Goal: Task Accomplishment & Management: Use online tool/utility

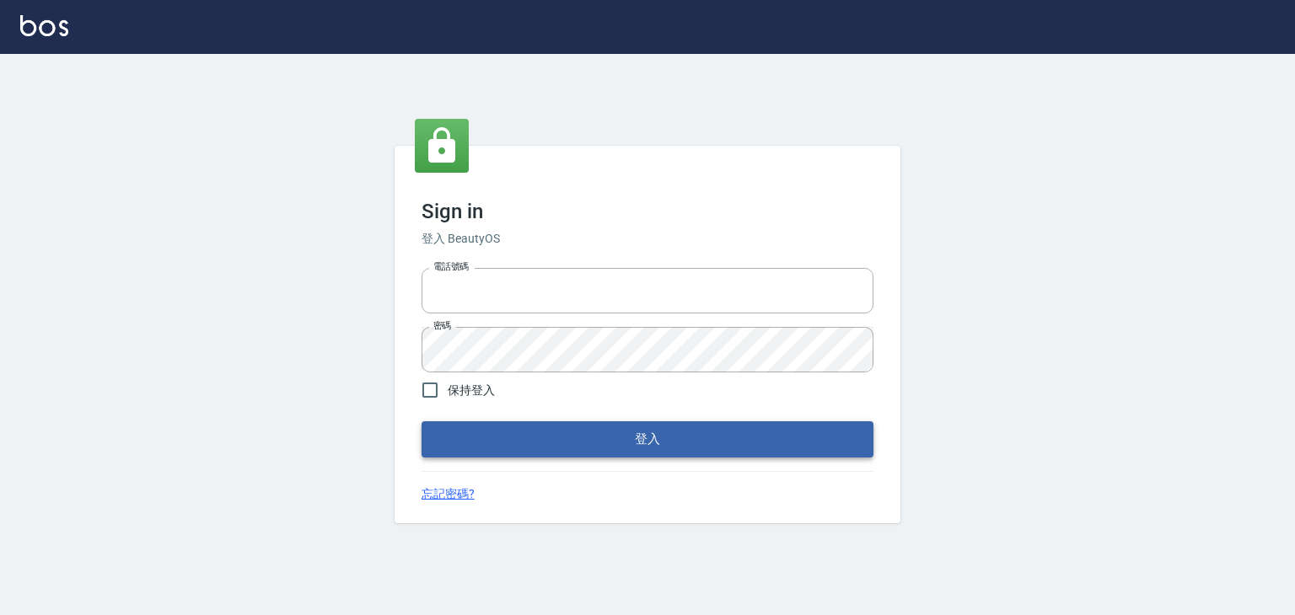
type input "6430581"
click at [577, 440] on button "登入" at bounding box center [648, 439] width 452 height 35
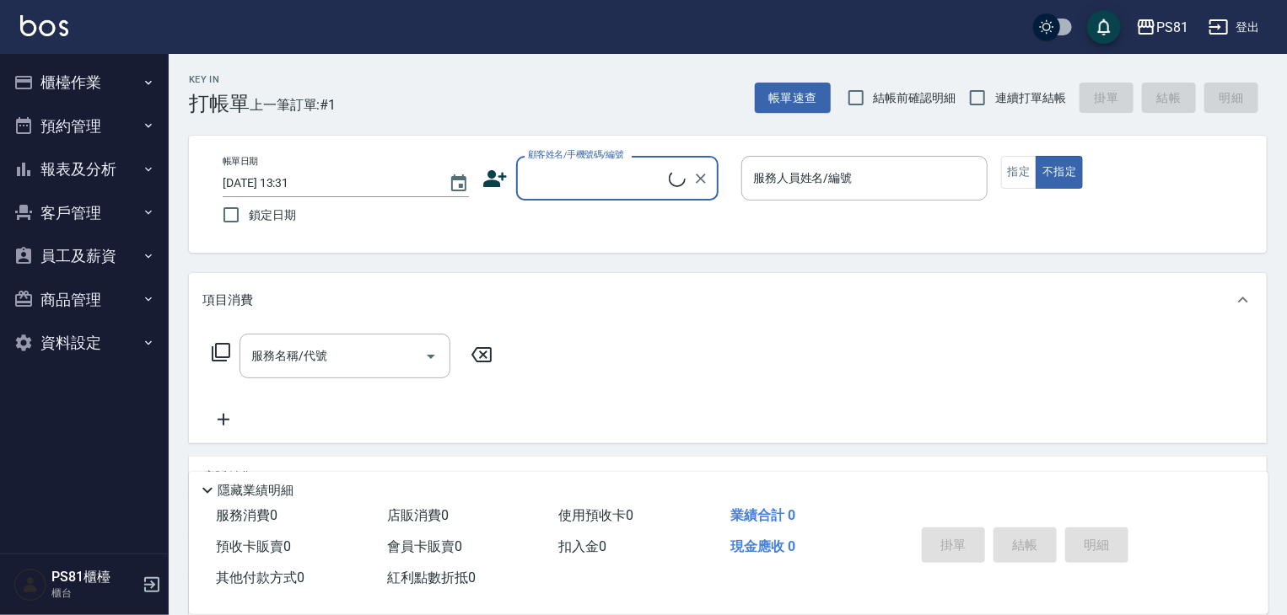
click at [105, 140] on button "預約管理" at bounding box center [84, 127] width 155 height 44
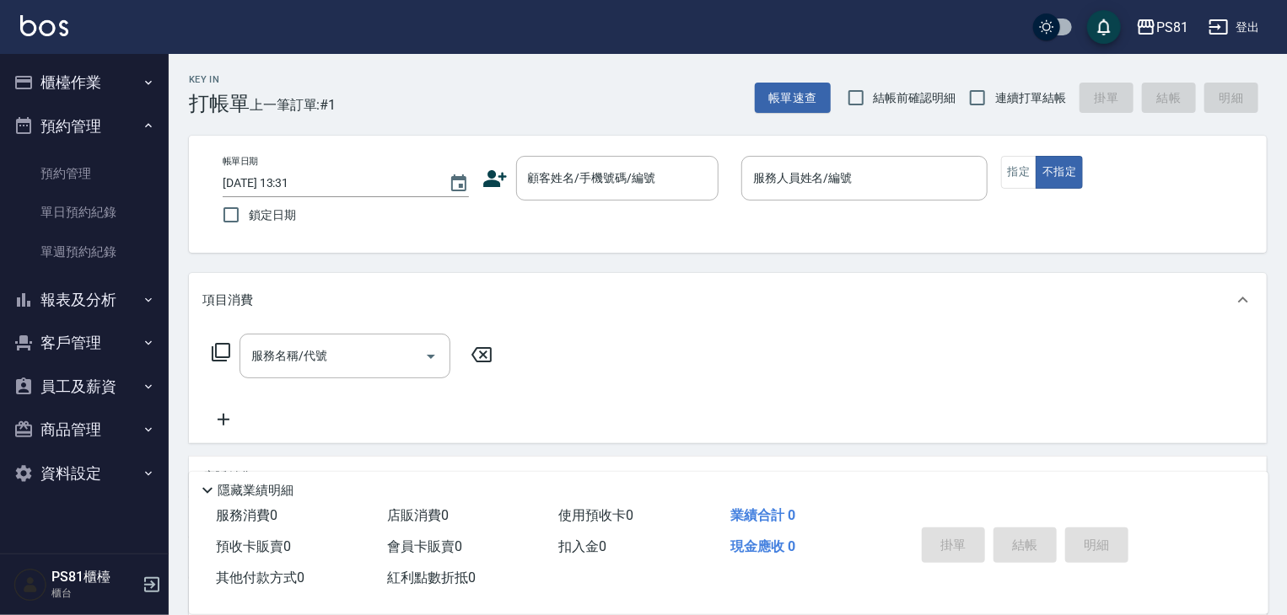
click at [102, 137] on button "預約管理" at bounding box center [84, 127] width 155 height 44
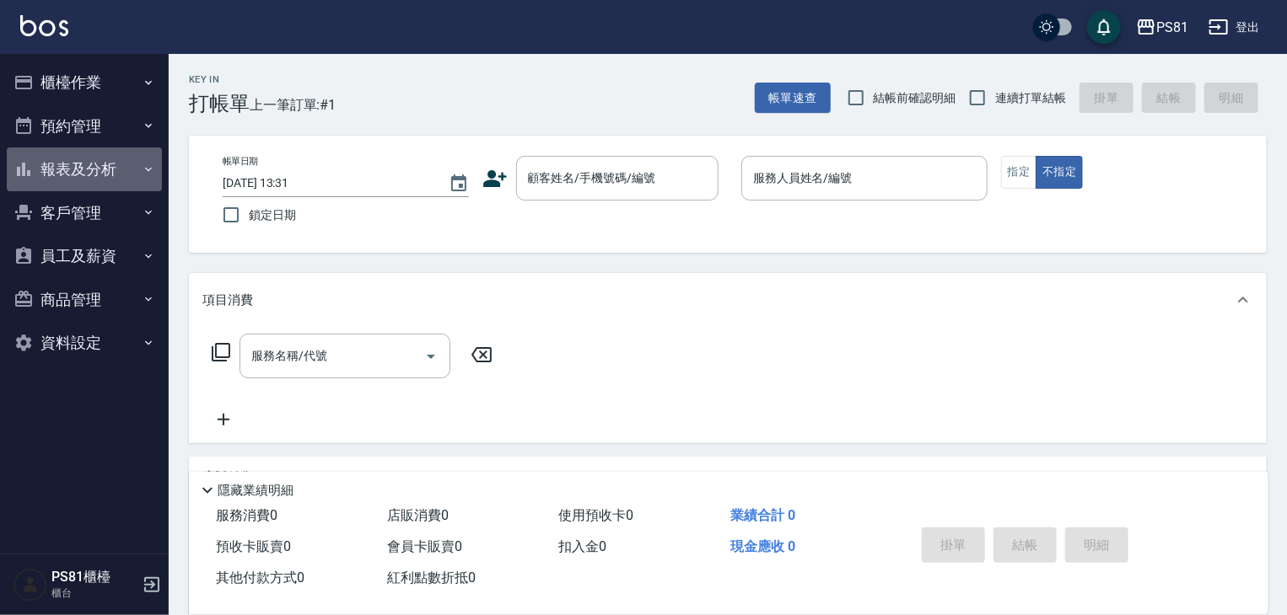
click at [75, 160] on button "報表及分析" at bounding box center [84, 170] width 155 height 44
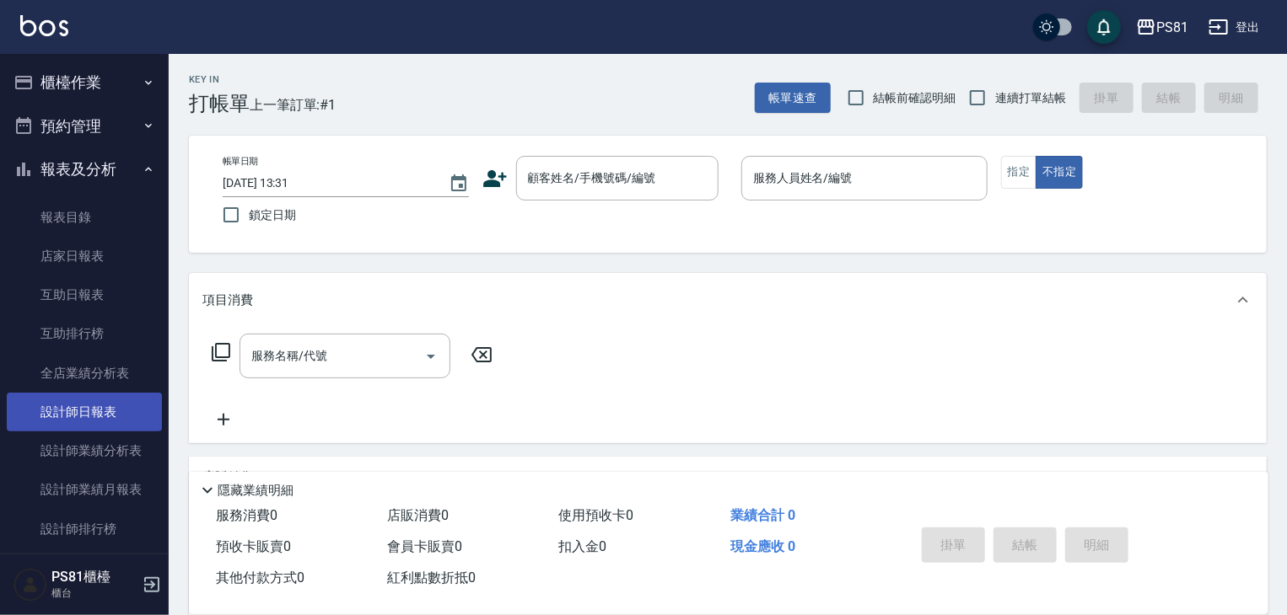
click at [83, 408] on link "設計師日報表" at bounding box center [84, 412] width 155 height 39
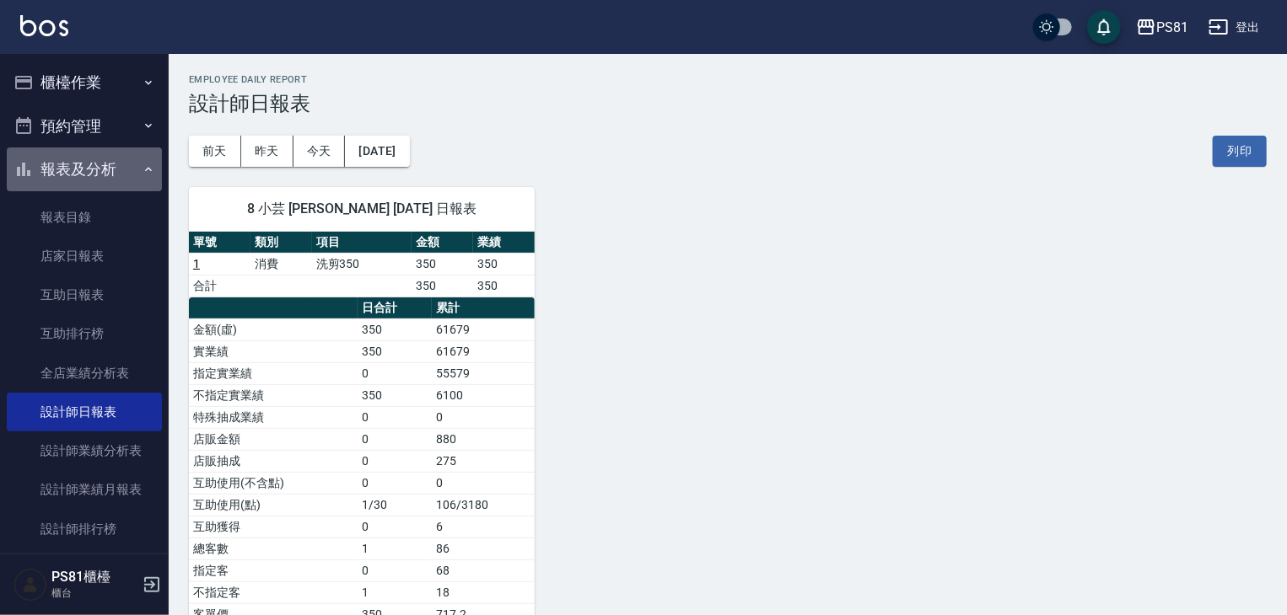
click at [88, 169] on button "報表及分析" at bounding box center [84, 170] width 155 height 44
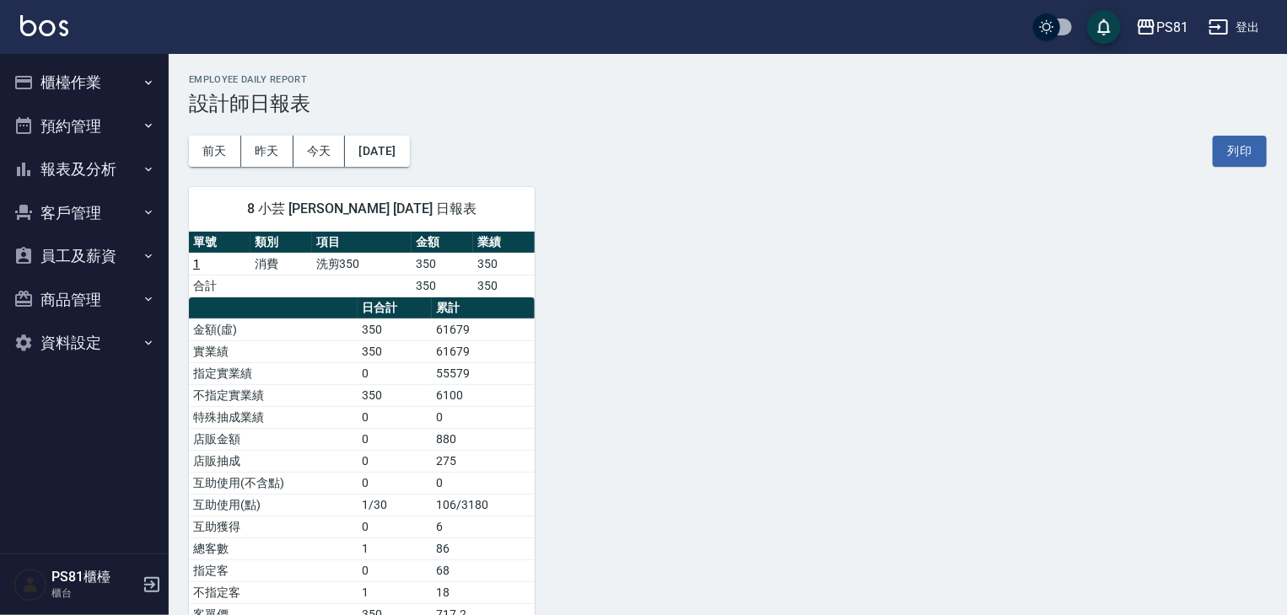
click at [94, 62] on button "櫃檯作業" at bounding box center [84, 83] width 155 height 44
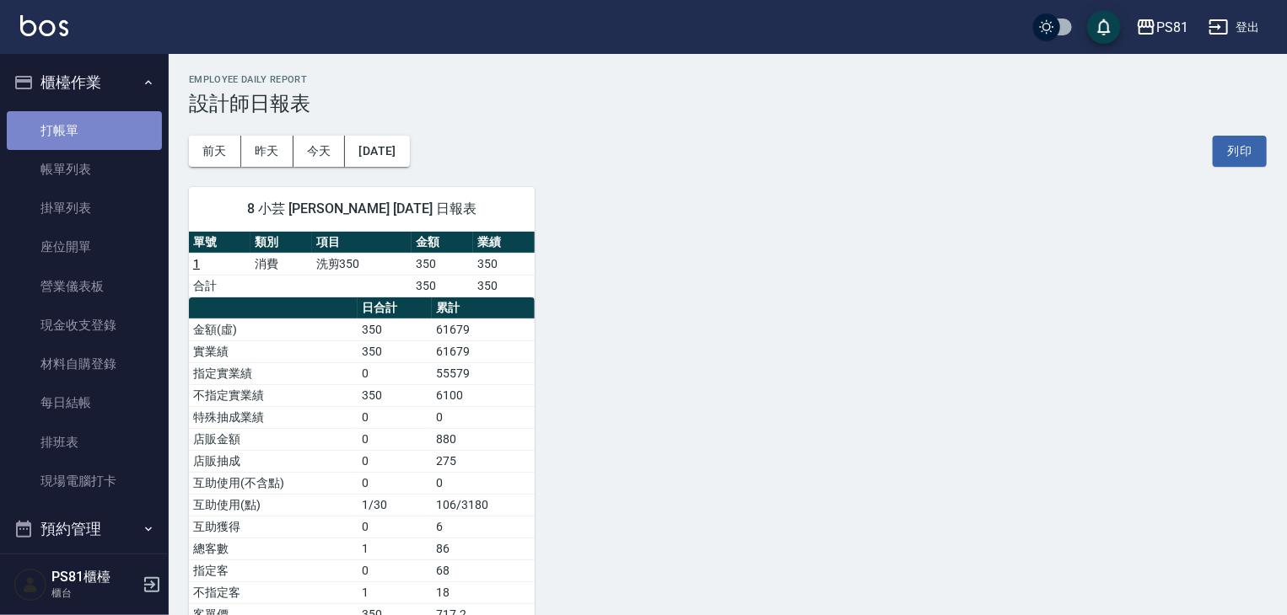
click at [91, 126] on link "打帳單" at bounding box center [84, 130] width 155 height 39
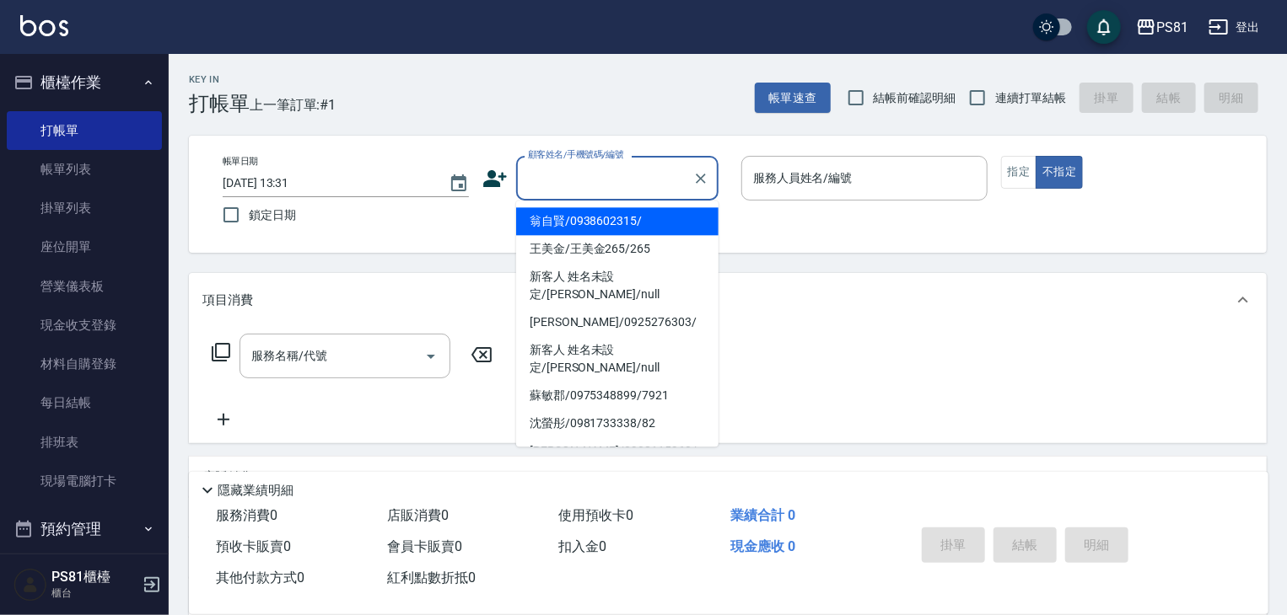
click at [641, 175] on input "顧客姓名/手機號碼/編號" at bounding box center [605, 179] width 162 height 30
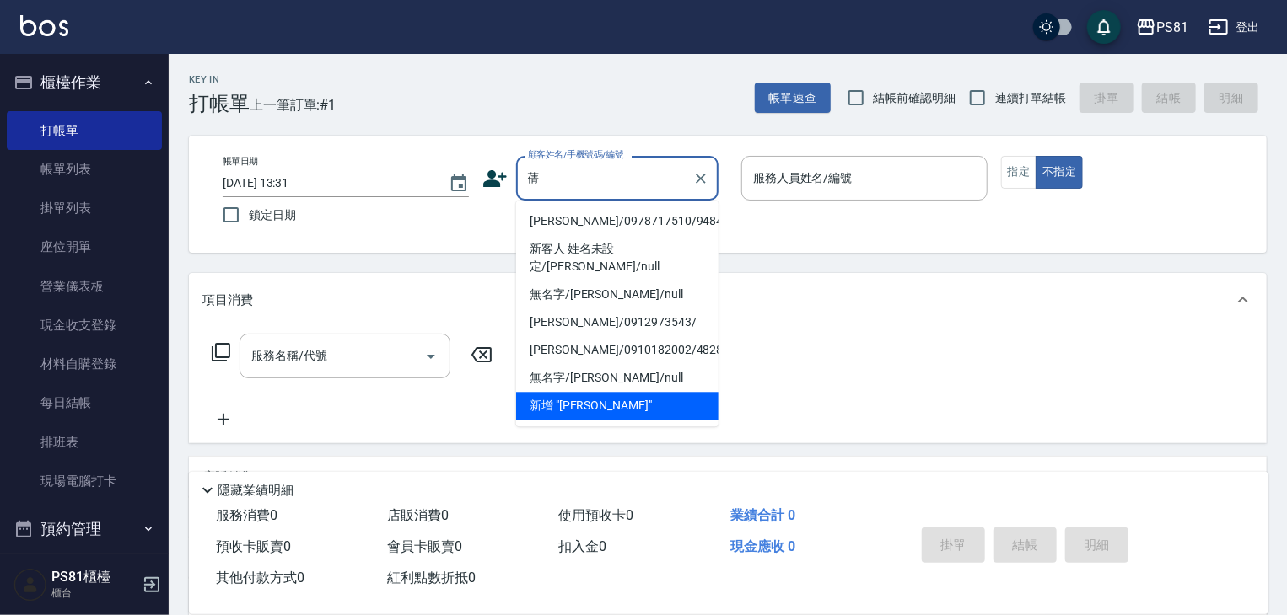
click at [605, 222] on li "[PERSON_NAME]/0978717510/9484" at bounding box center [617, 221] width 202 height 28
type input "[PERSON_NAME]/0978717510/9484"
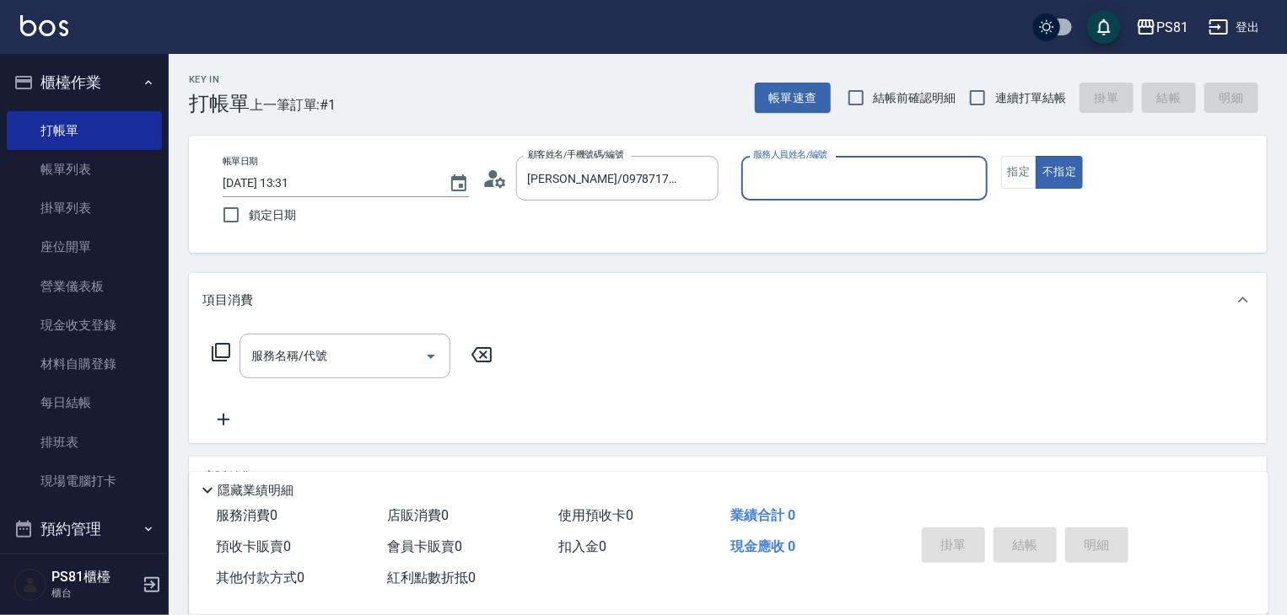
type input "采蓮-2"
click at [1018, 182] on button "指定" at bounding box center [1019, 172] width 36 height 33
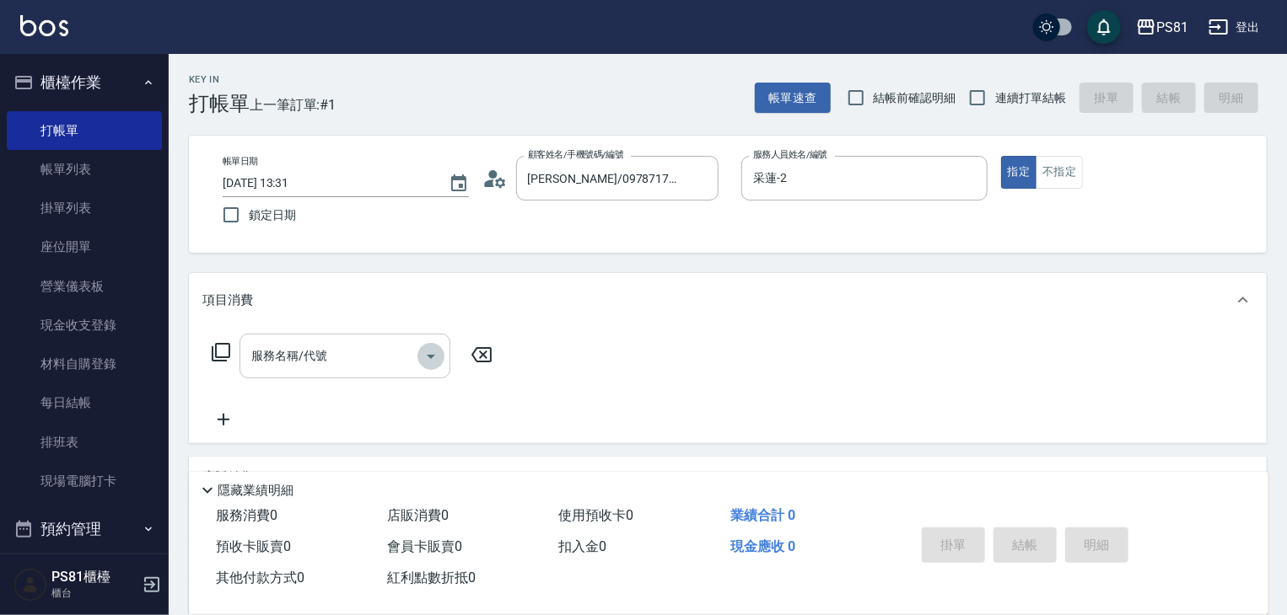
click at [427, 358] on icon "Open" at bounding box center [431, 357] width 20 height 20
click at [367, 371] on input "服務名稱/代號" at bounding box center [332, 356] width 170 height 30
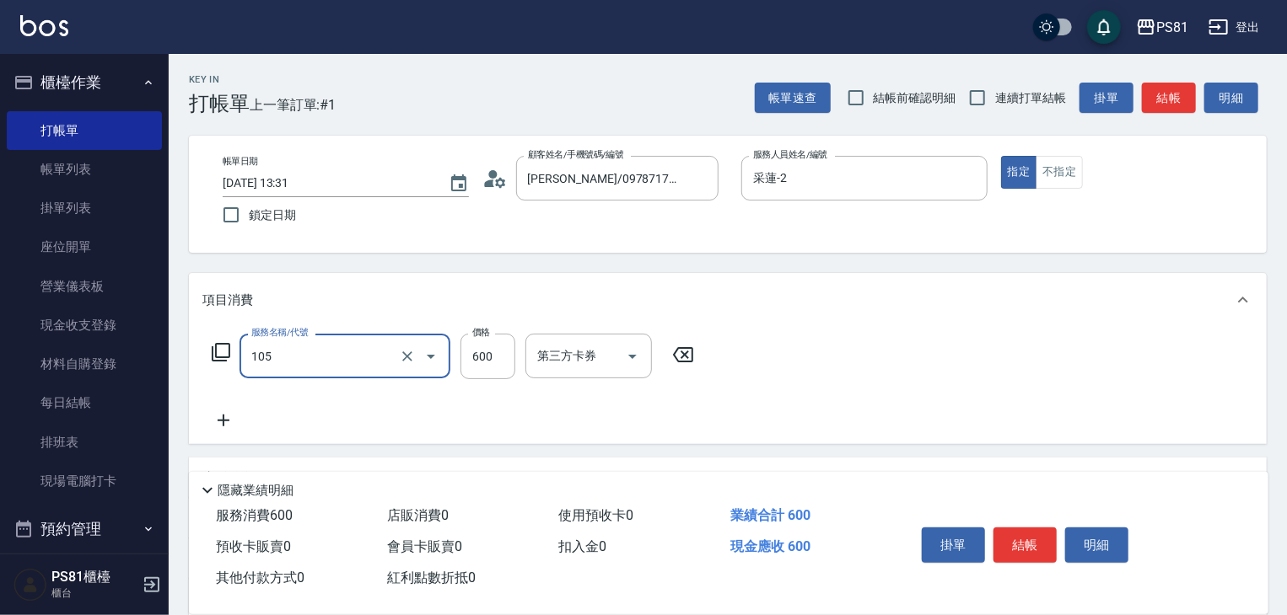
type input "A級洗剪600(105)"
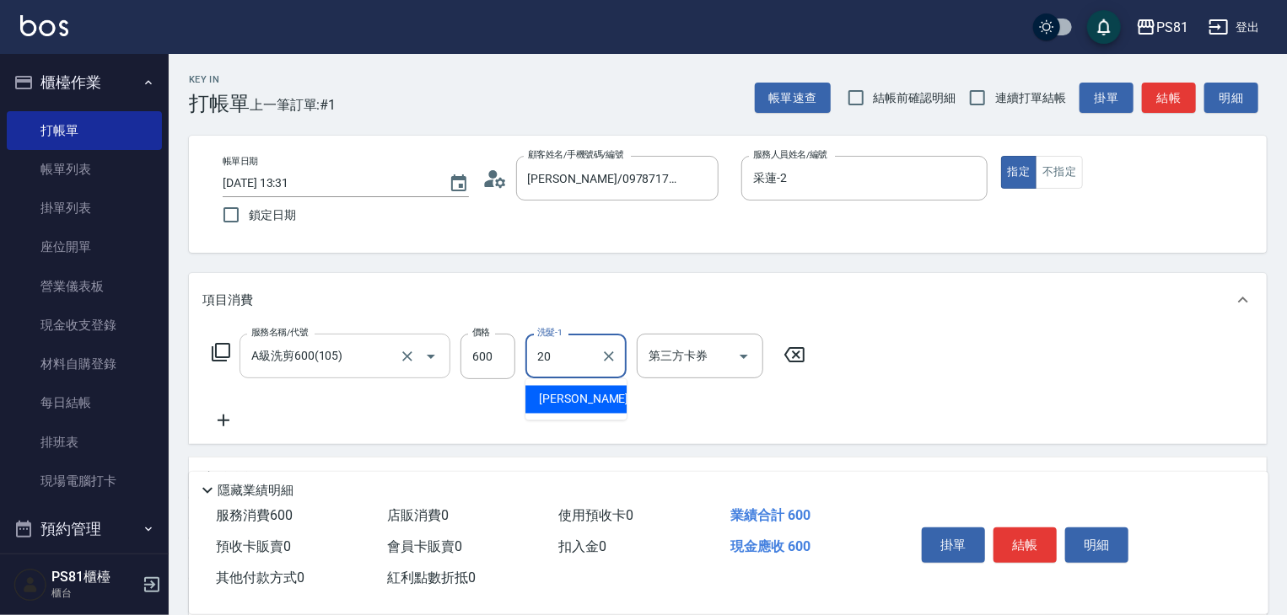
type input "[PERSON_NAME]-20"
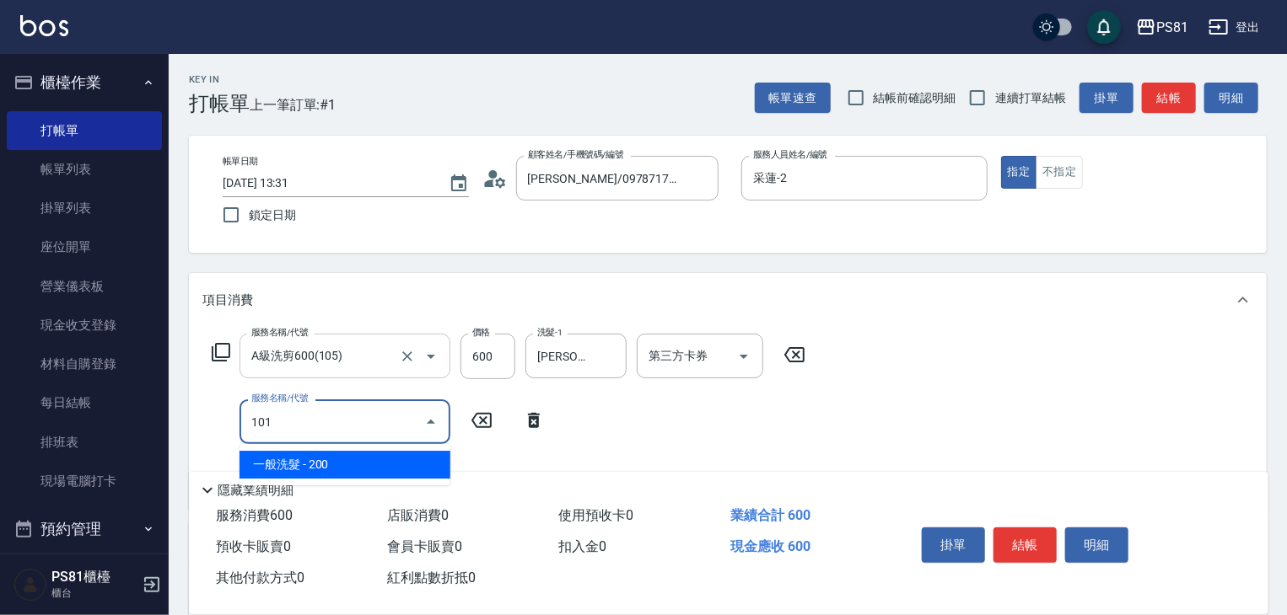
type input "一般洗髮(101)"
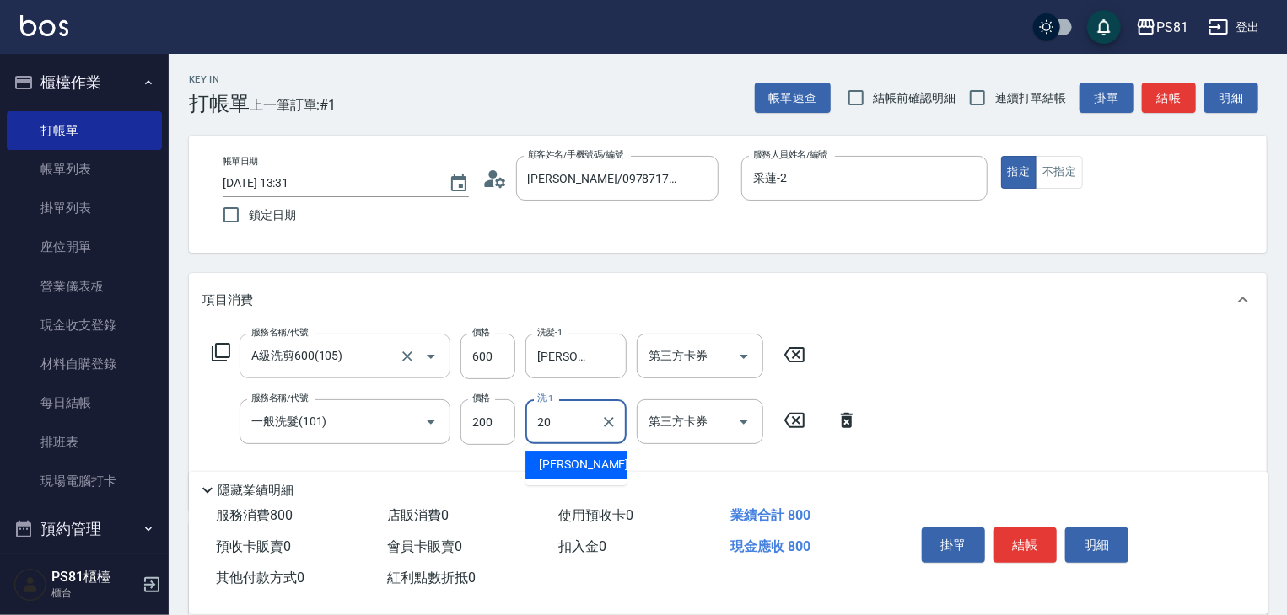
type input "[PERSON_NAME]-20"
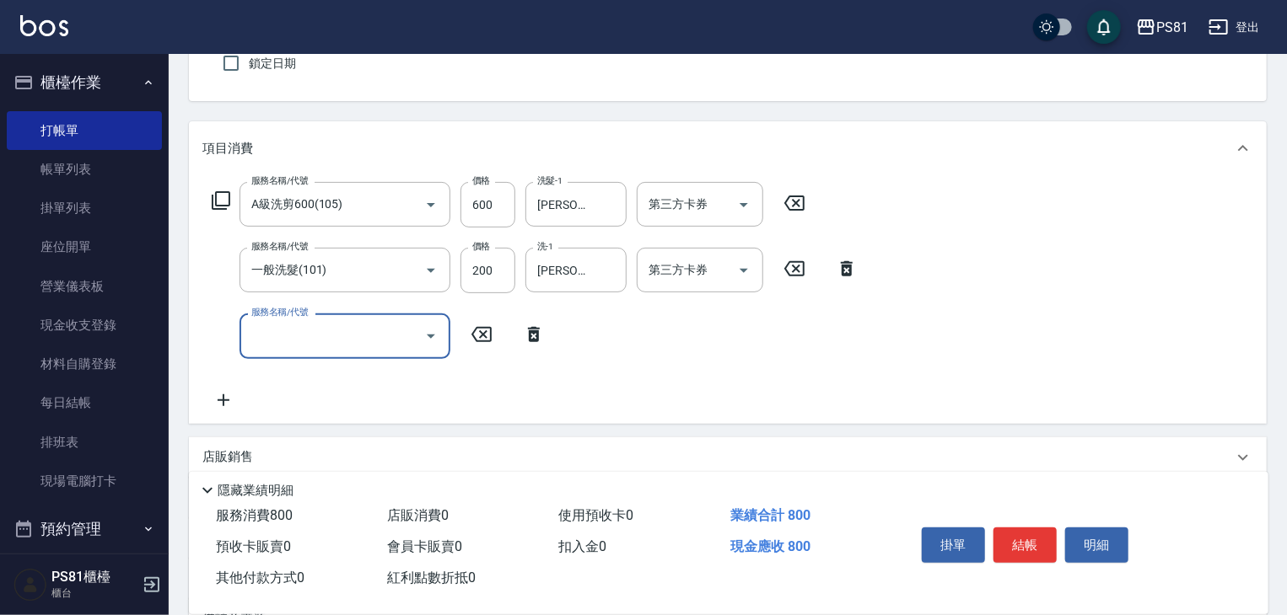
scroll to position [253, 0]
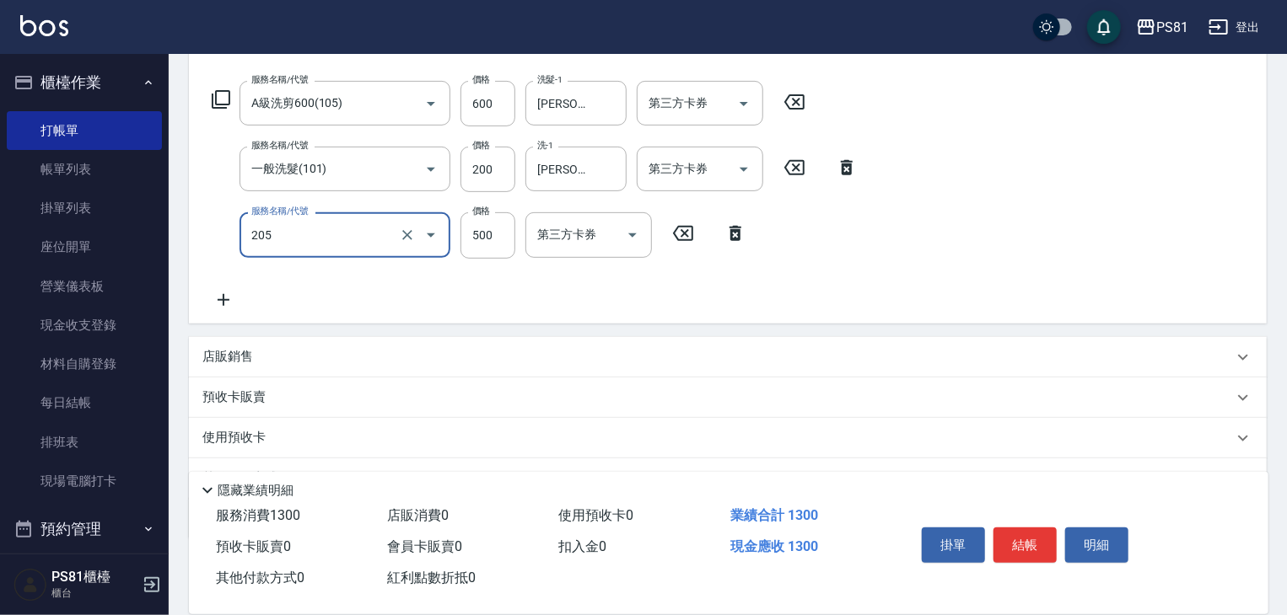
type input "A級單剪400(205)"
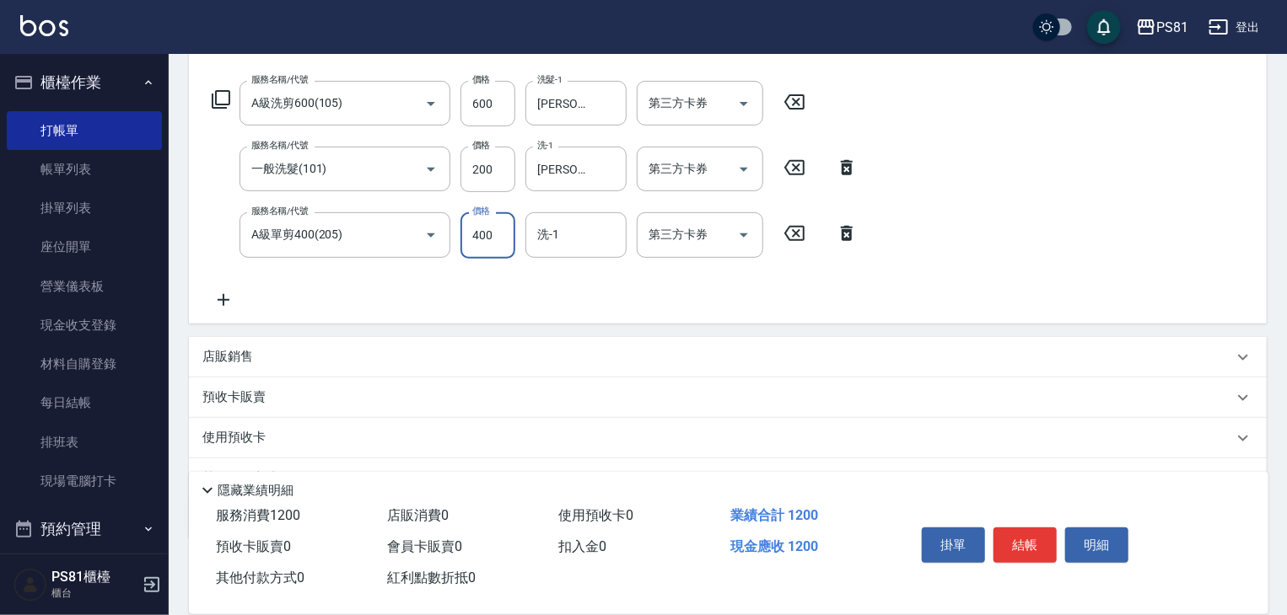
type input "400"
click at [479, 266] on div "服務名稱/代號 A級洗剪600(105) 服務名稱/代號 價格 600 價格 洗髮-1 [PERSON_NAME]-20 洗髮-1 第三方卡券 第三方卡券 服…" at bounding box center [534, 195] width 665 height 228
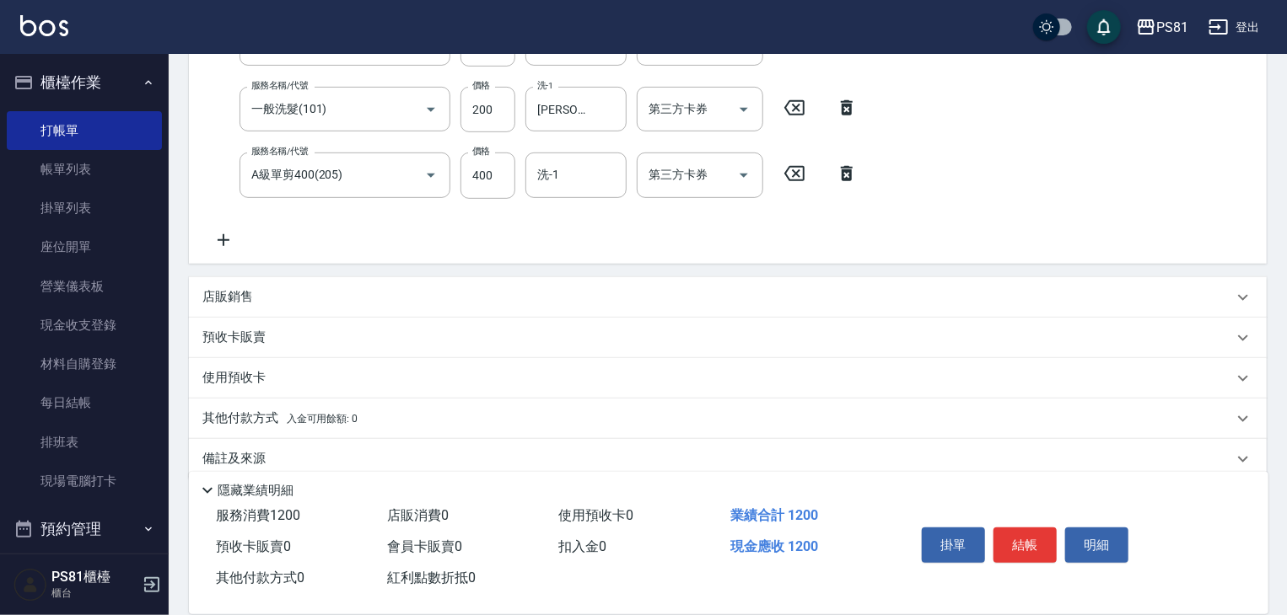
scroll to position [337, 0]
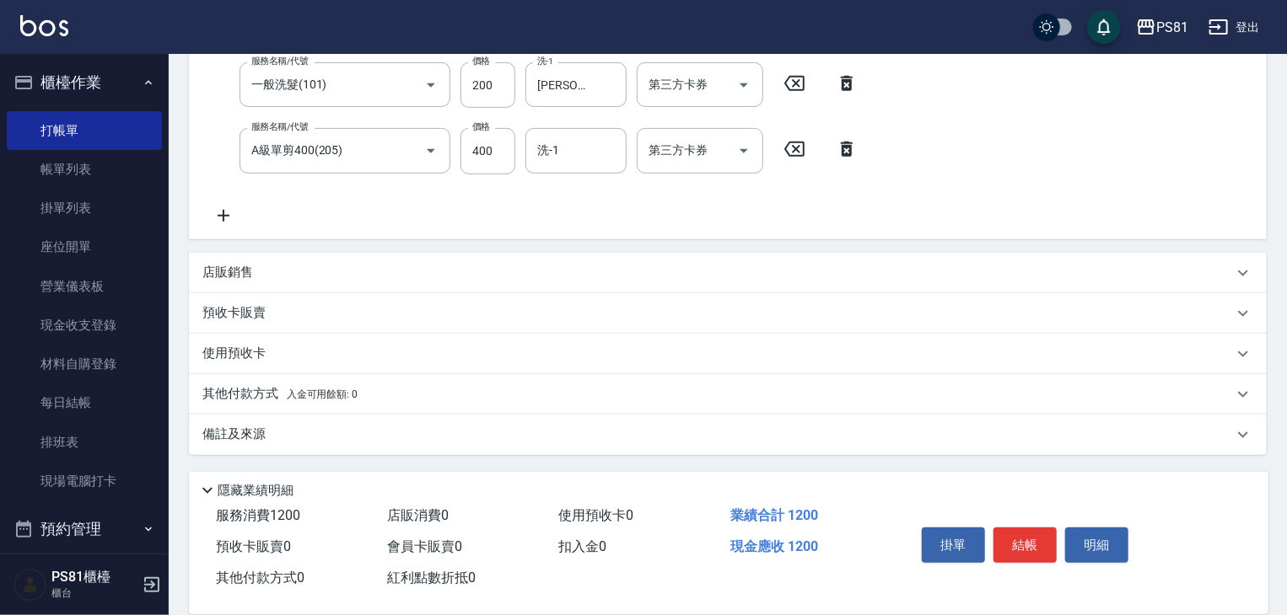
click at [319, 395] on span "入金可用餘額: 0" at bounding box center [323, 395] width 72 height 12
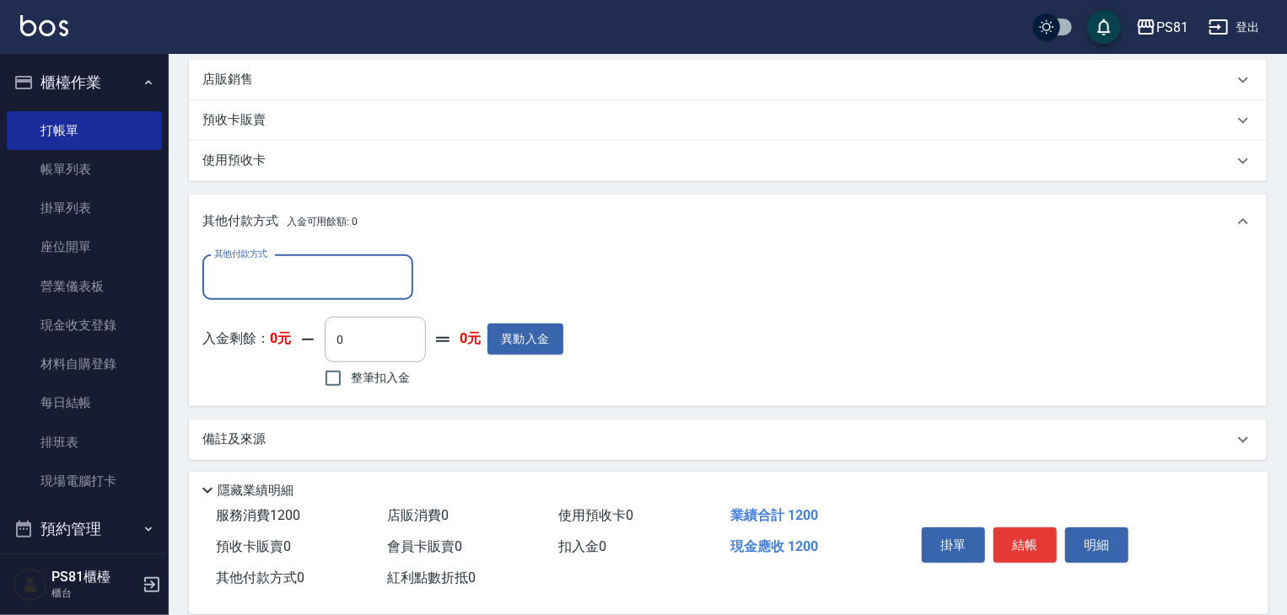
scroll to position [535, 0]
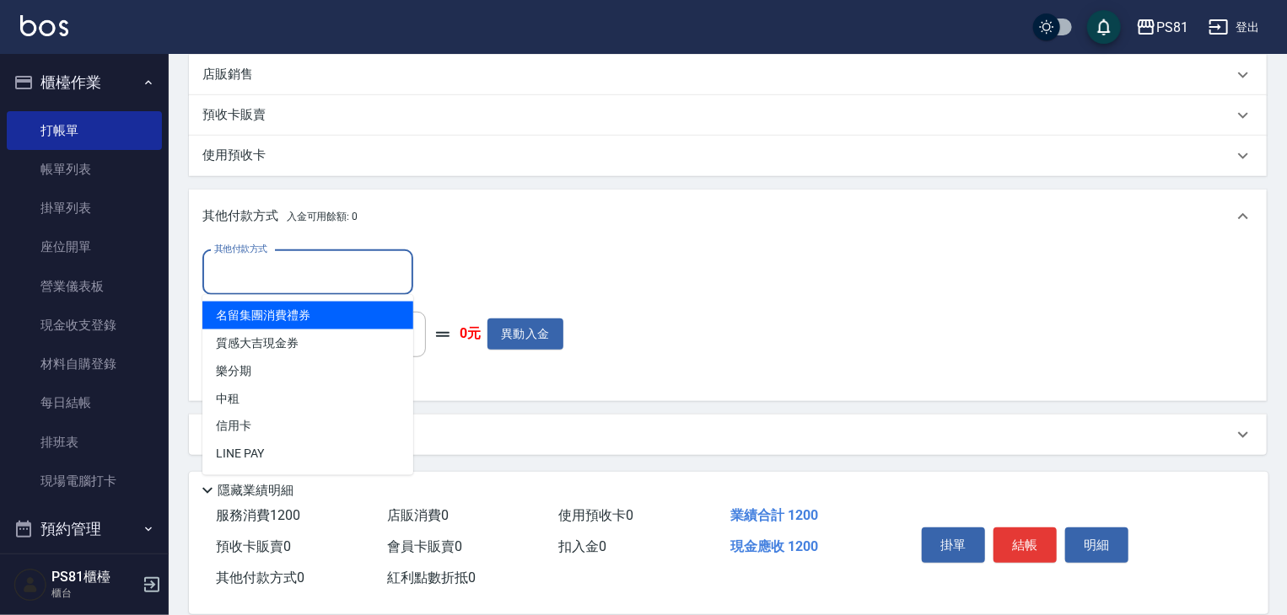
drag, startPoint x: 318, startPoint y: 274, endPoint x: 308, endPoint y: 291, distance: 19.7
click at [314, 280] on input "其他付款方式" at bounding box center [308, 273] width 196 height 30
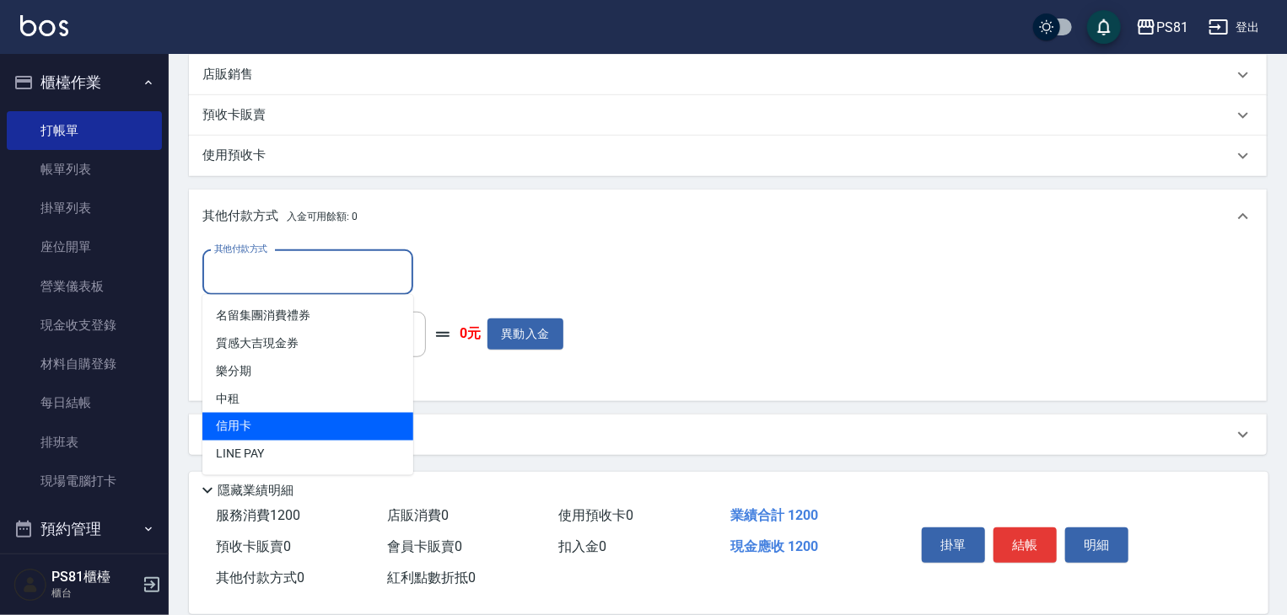
click at [250, 428] on span "信用卡" at bounding box center [307, 427] width 211 height 28
type input "信用卡"
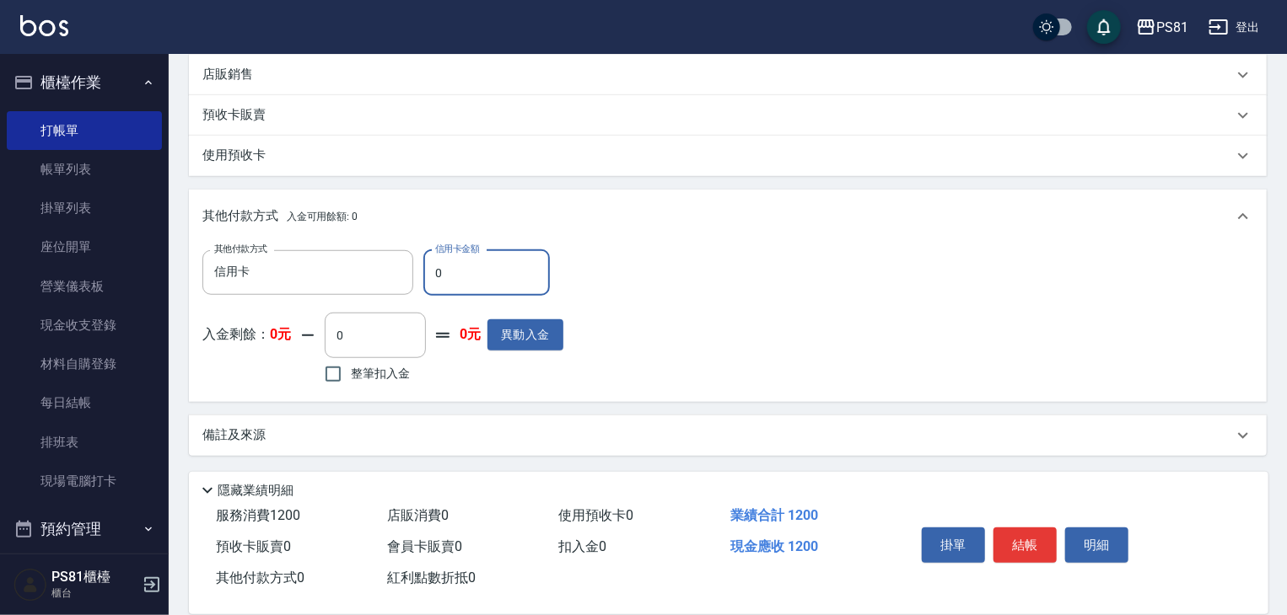
click at [543, 275] on input "0" at bounding box center [486, 273] width 126 height 46
type input "1200"
drag, startPoint x: 720, startPoint y: 367, endPoint x: 1083, endPoint y: 498, distance: 385.7
click at [721, 367] on div "其他付款方式 信用卡 其他付款方式 信用卡金額 1200 信用卡金額 入金剩餘： 0元 0 ​ 整筆扣入金 0元 異動入金" at bounding box center [727, 319] width 1050 height 138
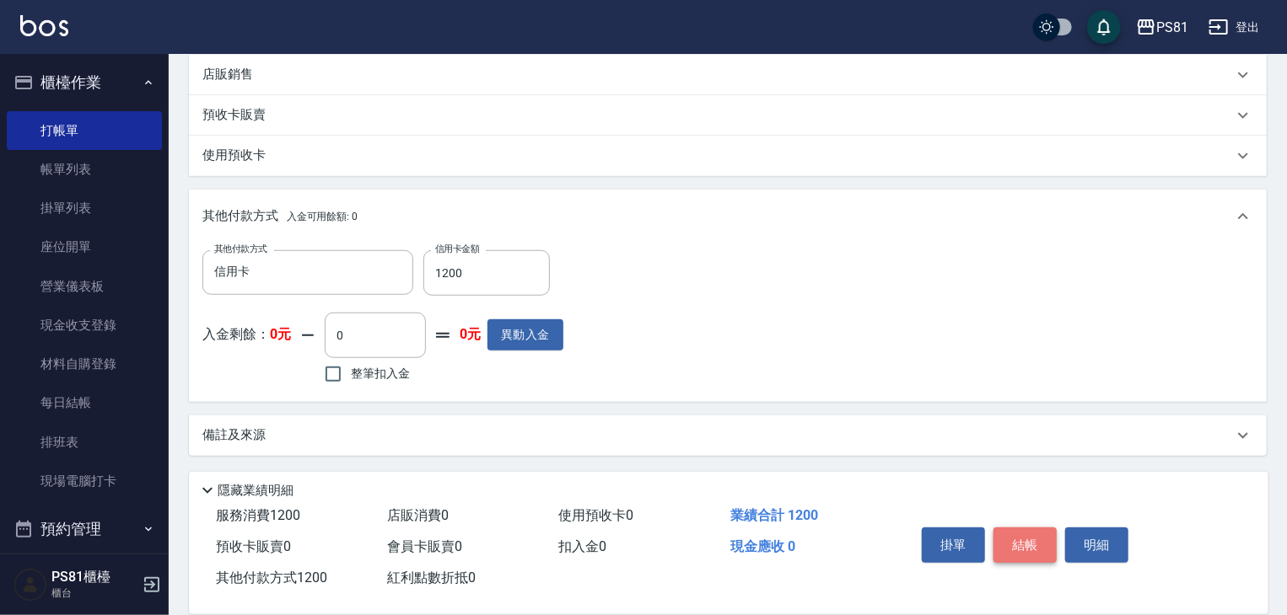
click at [1038, 539] on button "結帳" at bounding box center [1024, 545] width 63 height 35
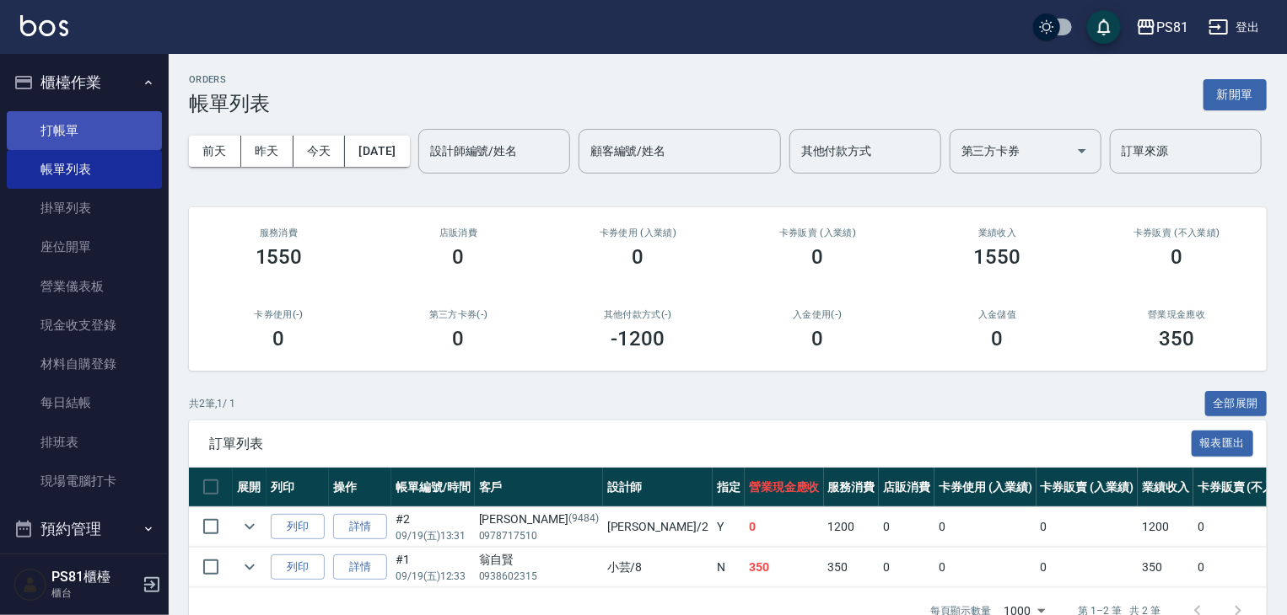
click at [137, 132] on link "打帳單" at bounding box center [84, 130] width 155 height 39
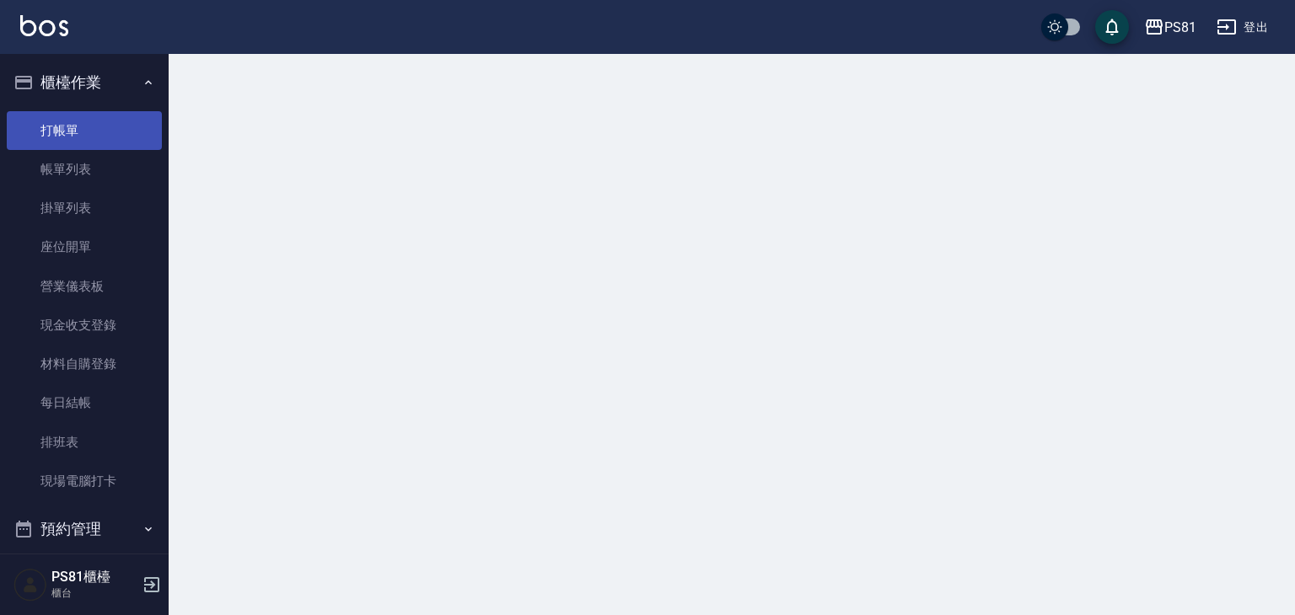
click at [137, 132] on link "打帳單" at bounding box center [84, 130] width 155 height 39
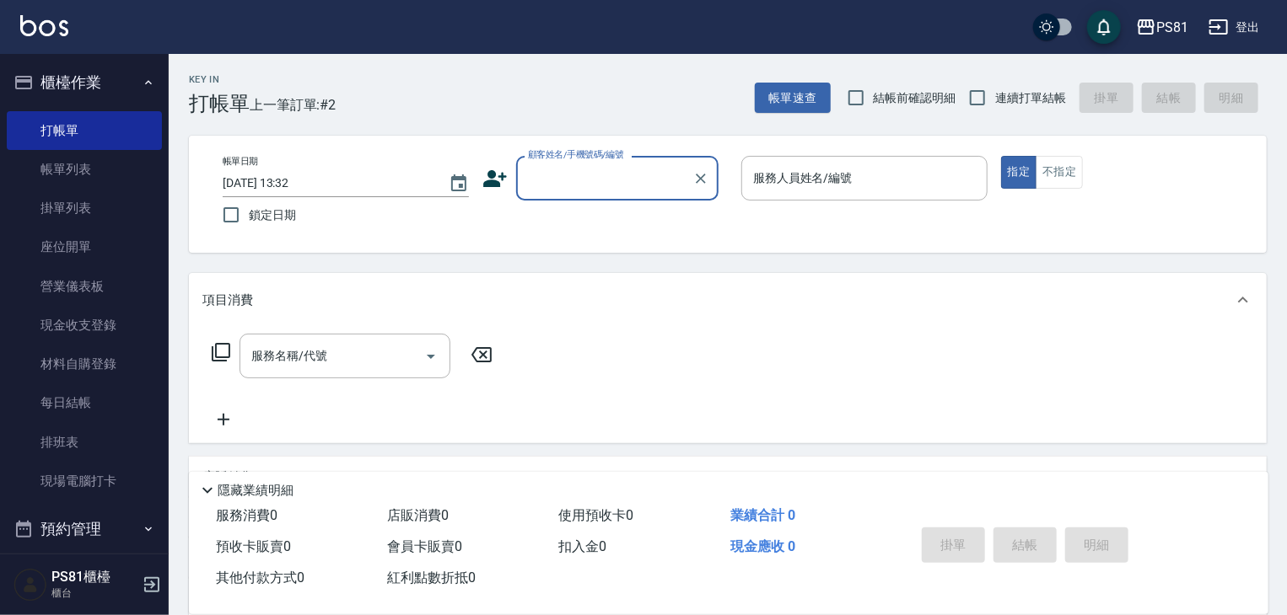
scroll to position [234, 0]
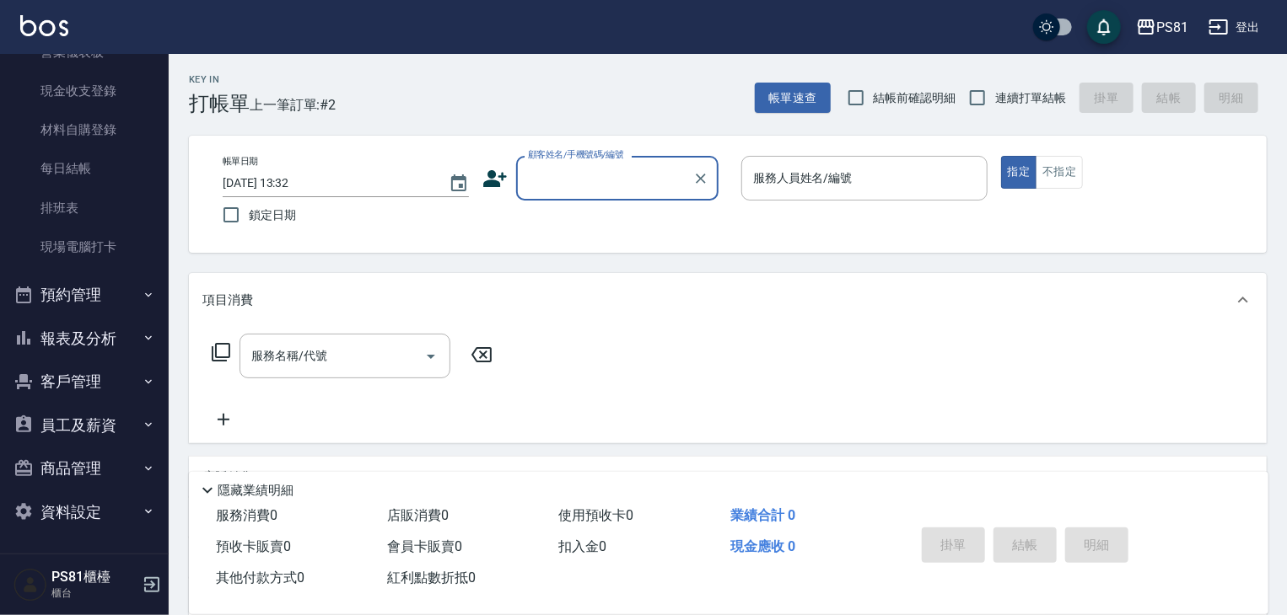
click at [72, 335] on button "報表及分析" at bounding box center [84, 339] width 155 height 44
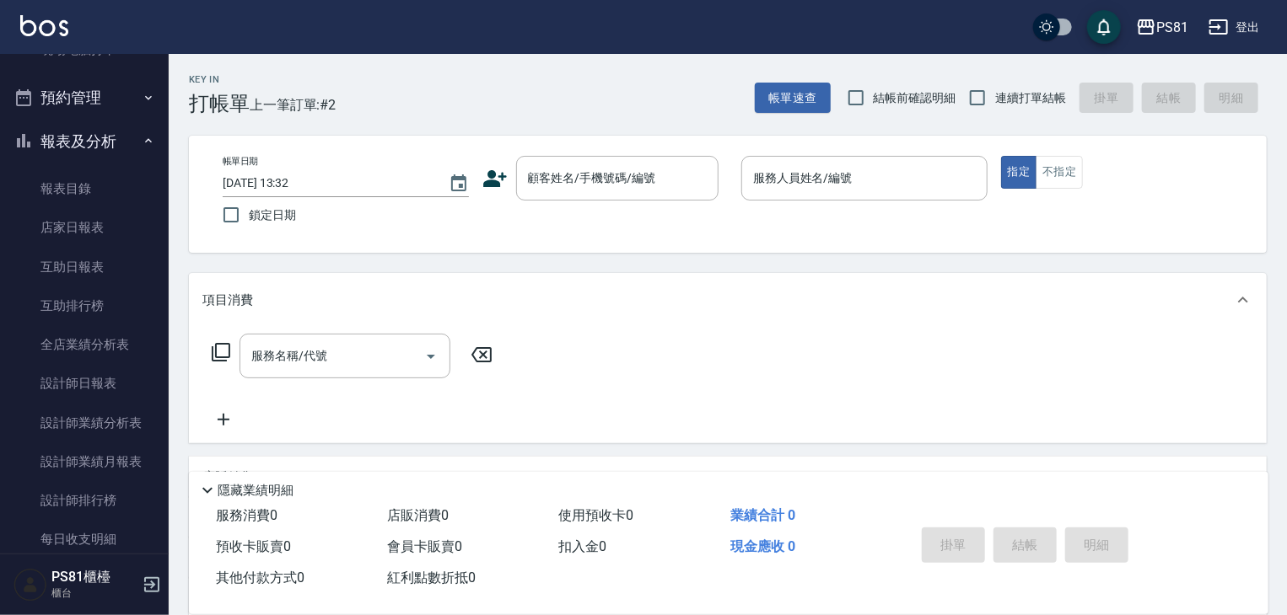
scroll to position [572, 0]
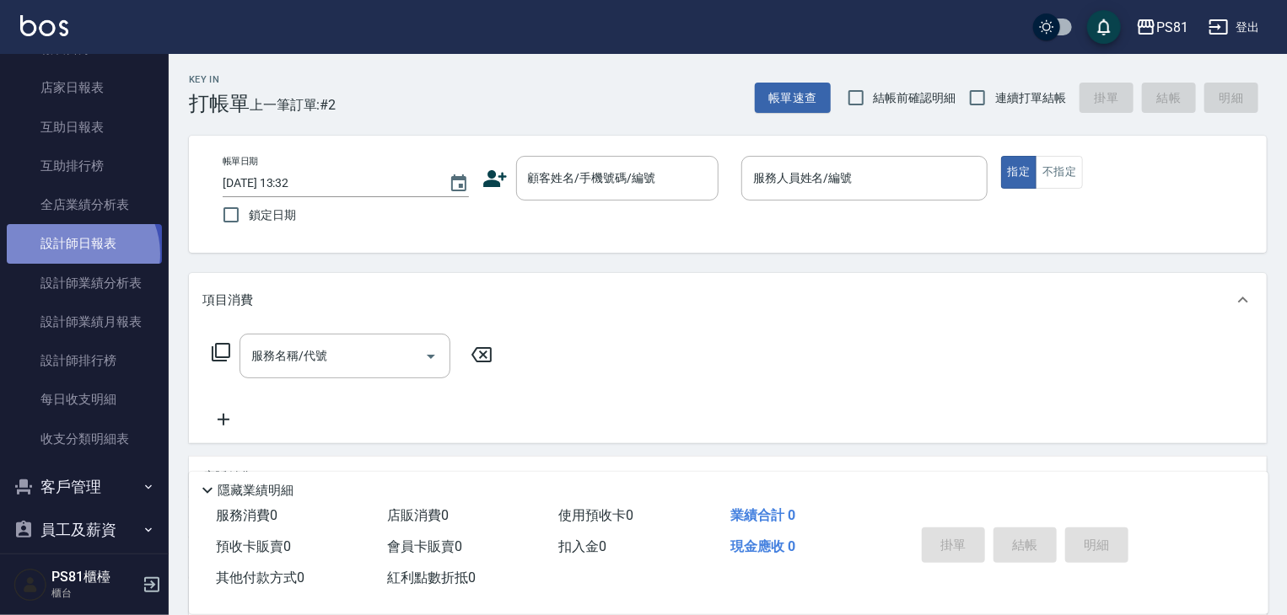
click at [74, 254] on link "設計師日報表" at bounding box center [84, 243] width 155 height 39
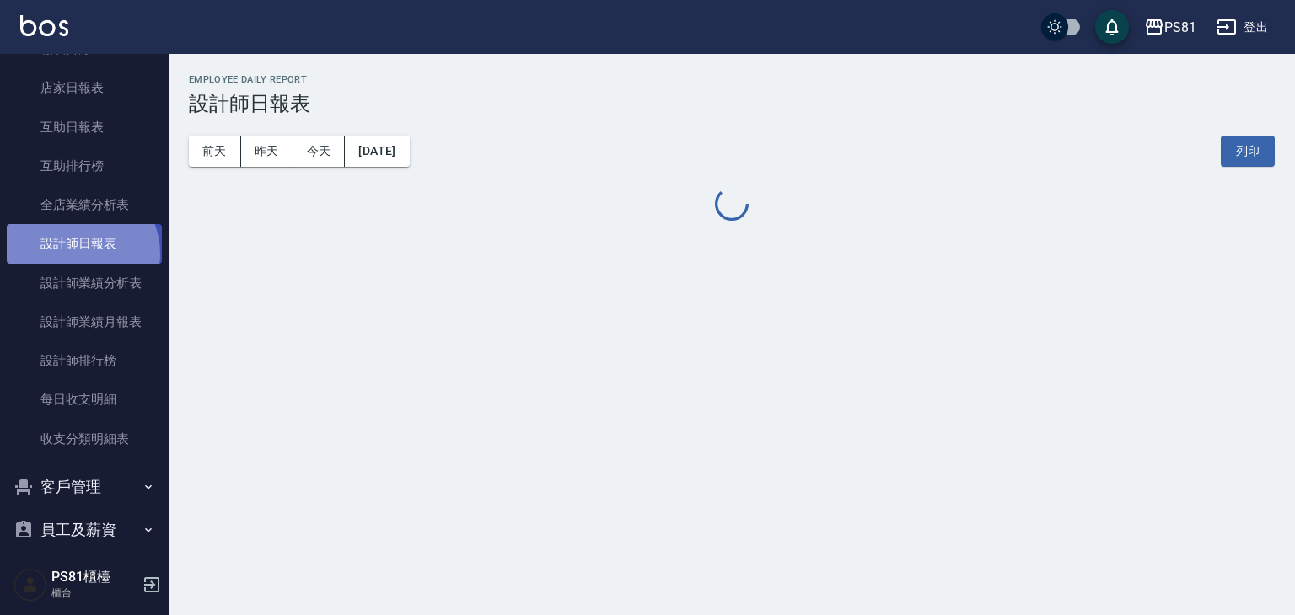
click at [74, 254] on link "設計師日報表" at bounding box center [84, 243] width 155 height 39
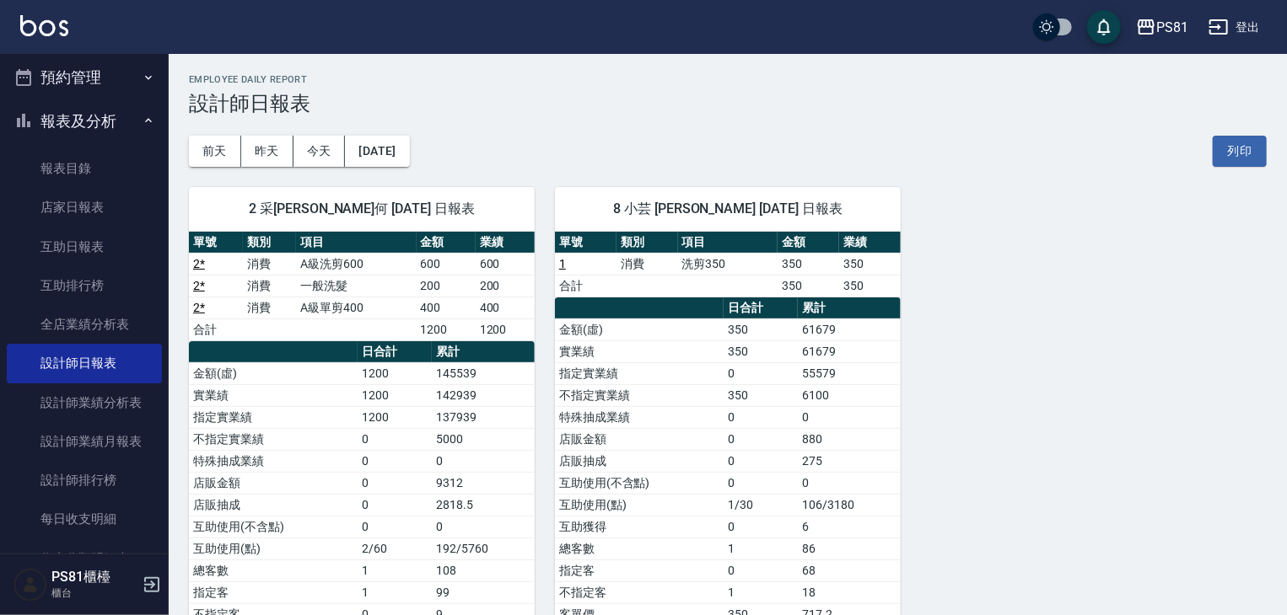
scroll to position [319, 0]
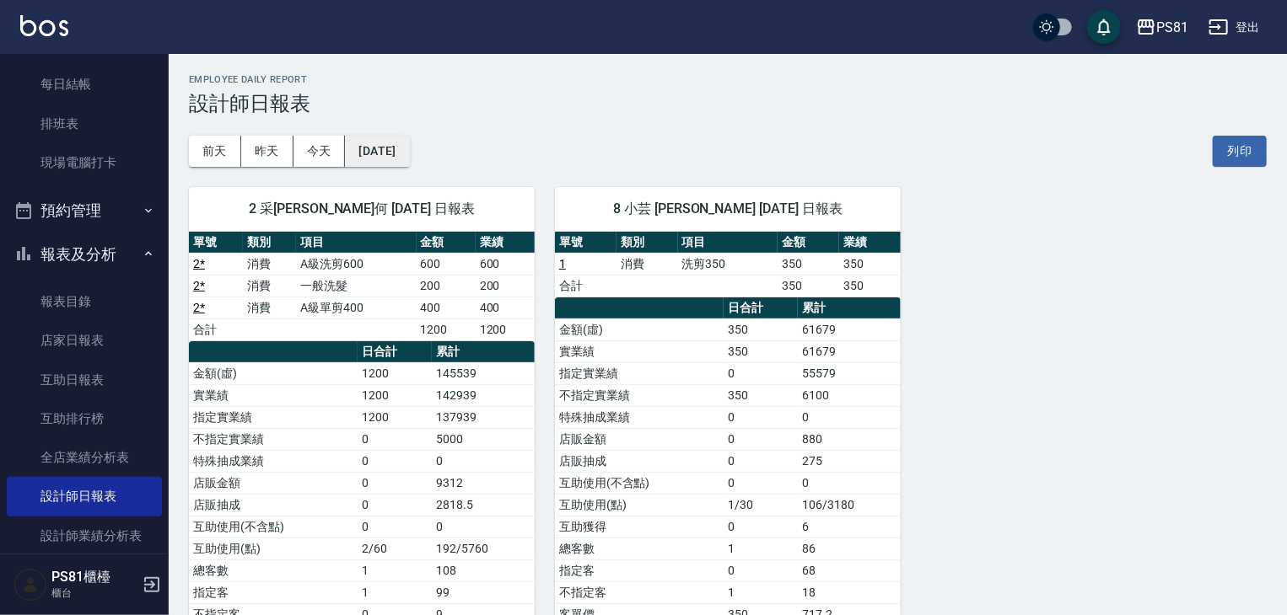
click at [405, 159] on button "[DATE]" at bounding box center [377, 151] width 64 height 31
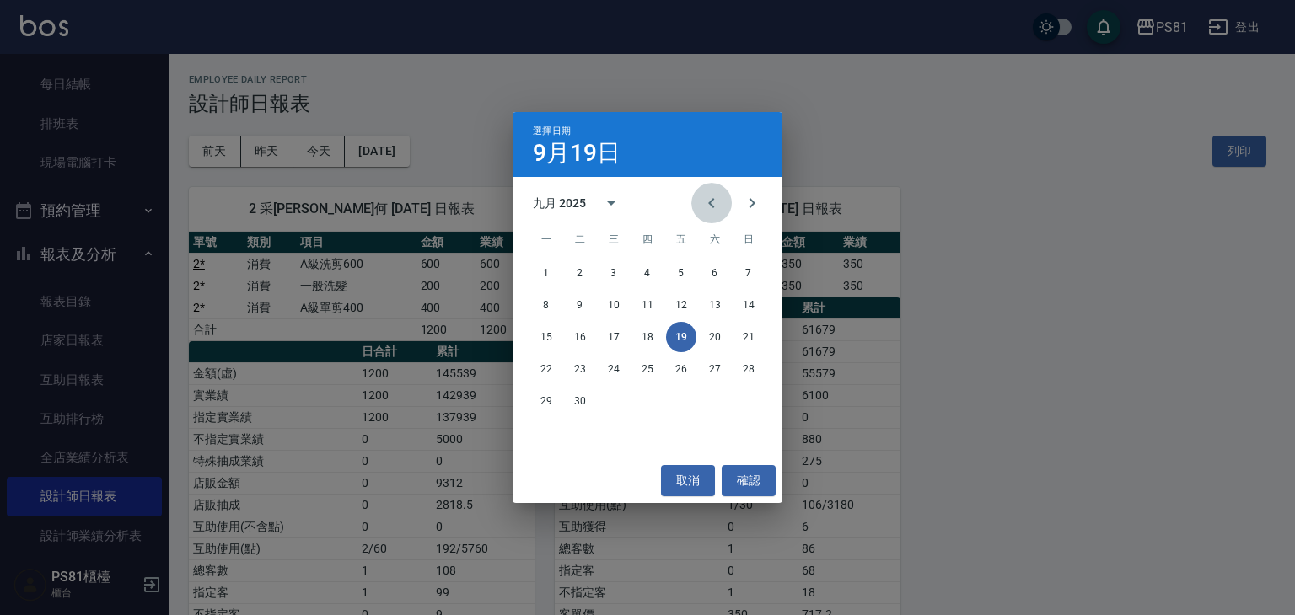
drag, startPoint x: 712, startPoint y: 205, endPoint x: 677, endPoint y: 241, distance: 50.1
click at [710, 205] on icon "Previous month" at bounding box center [711, 203] width 6 height 10
click at [750, 406] on button "31" at bounding box center [748, 401] width 30 height 30
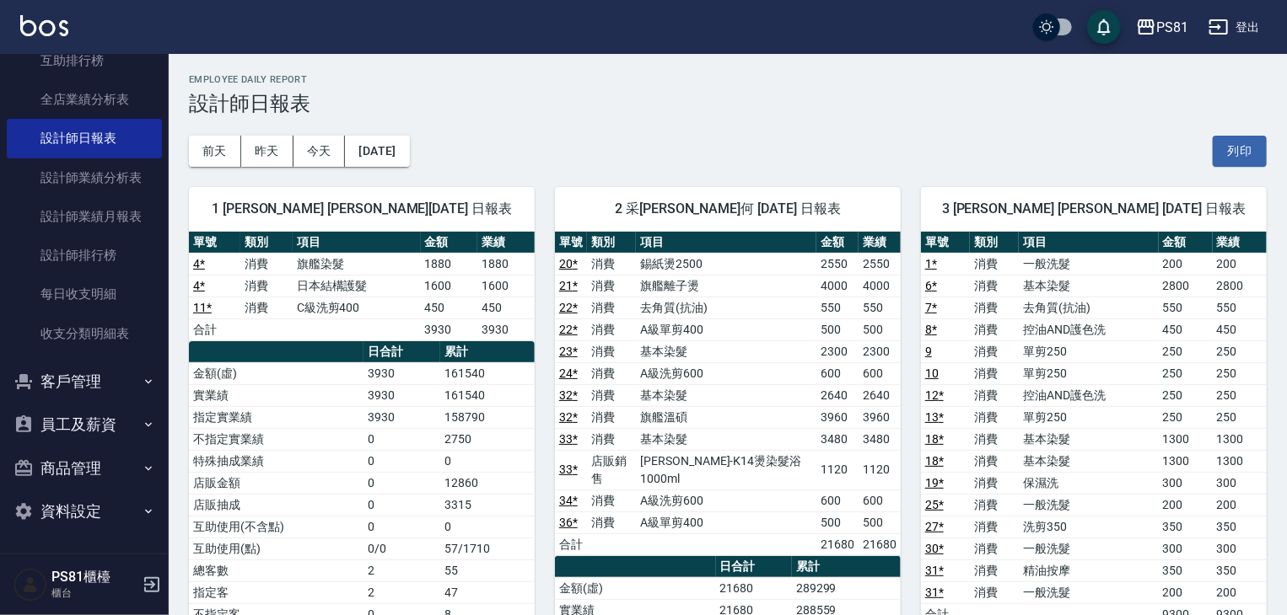
click at [395, 132] on div "[DATE] [DATE] [DATE] [DATE] 列印" at bounding box center [727, 152] width 1077 height 72
click at [408, 160] on button "[DATE]" at bounding box center [377, 151] width 64 height 31
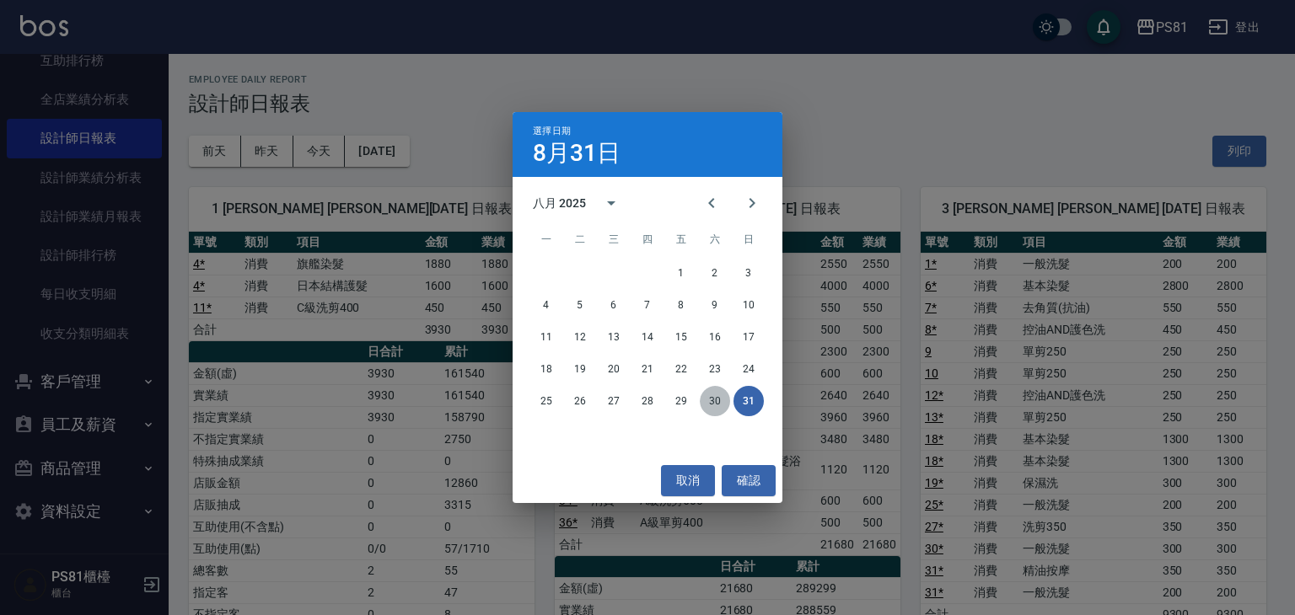
click at [717, 395] on button "30" at bounding box center [715, 401] width 30 height 30
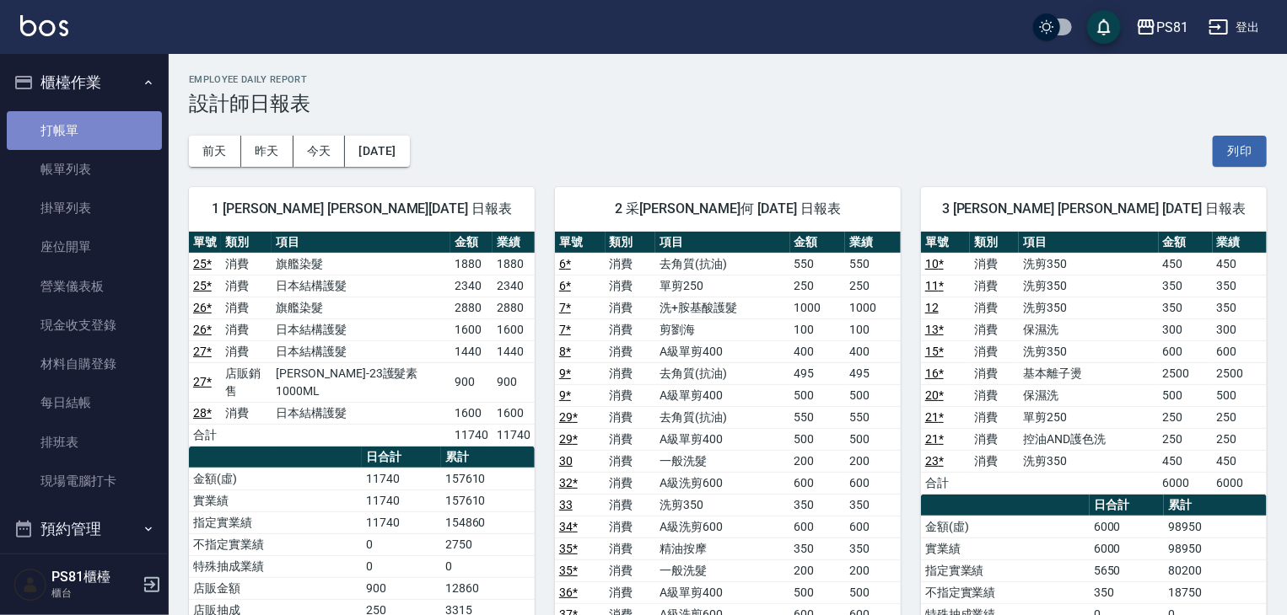
click at [119, 131] on link "打帳單" at bounding box center [84, 130] width 155 height 39
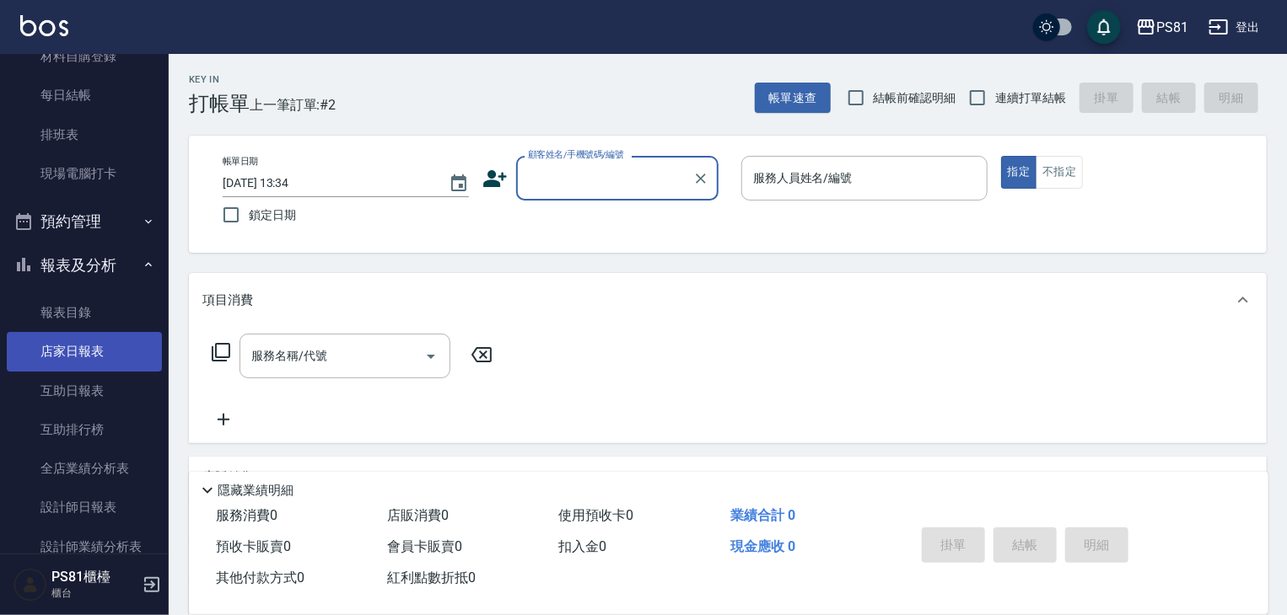
scroll to position [337, 0]
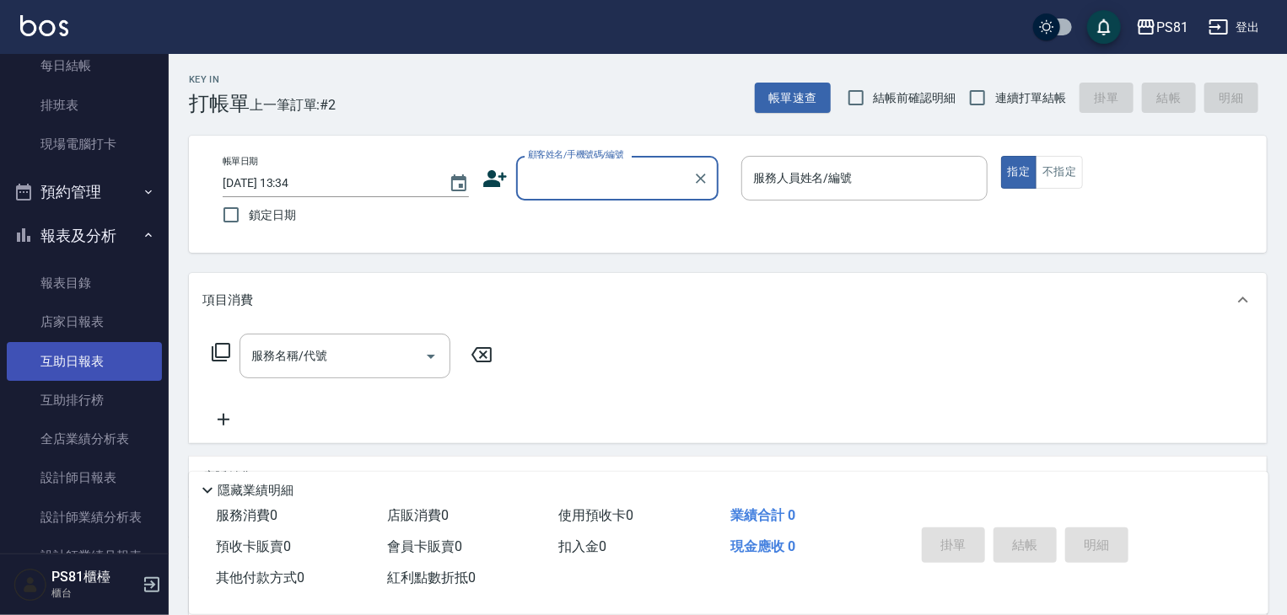
click at [132, 362] on link "互助日報表" at bounding box center [84, 361] width 155 height 39
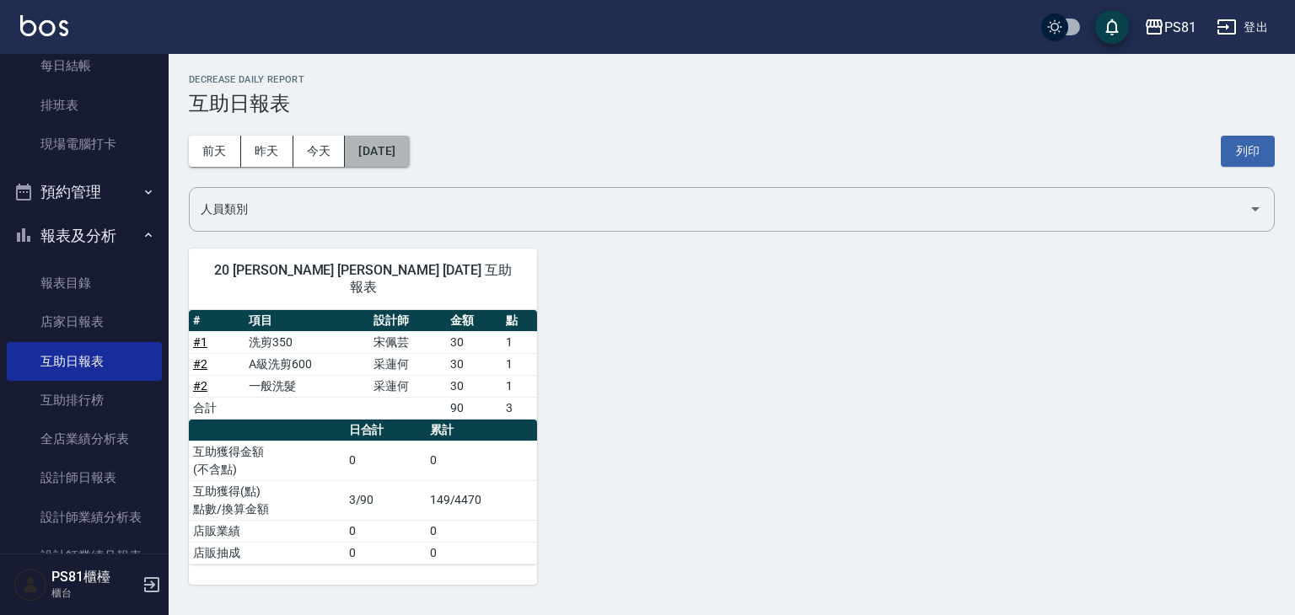
click at [373, 153] on button "[DATE]" at bounding box center [377, 151] width 64 height 31
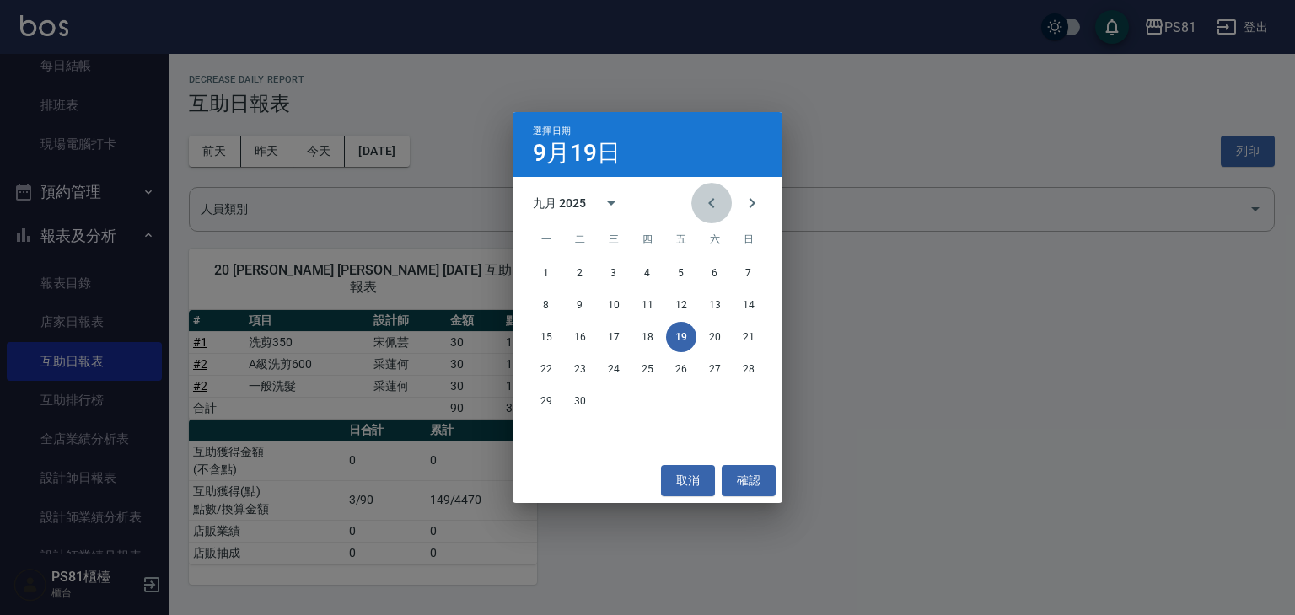
click at [710, 206] on icon "Previous month" at bounding box center [711, 203] width 20 height 20
click at [760, 403] on button "31" at bounding box center [748, 401] width 30 height 30
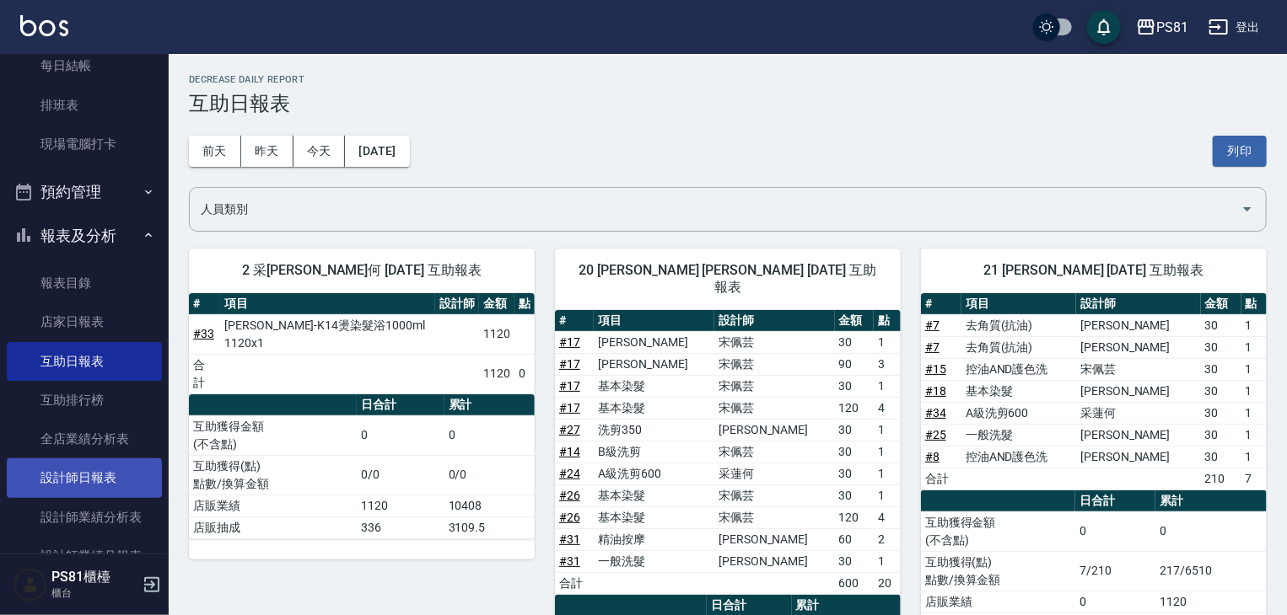
click at [98, 483] on link "設計師日報表" at bounding box center [84, 478] width 155 height 39
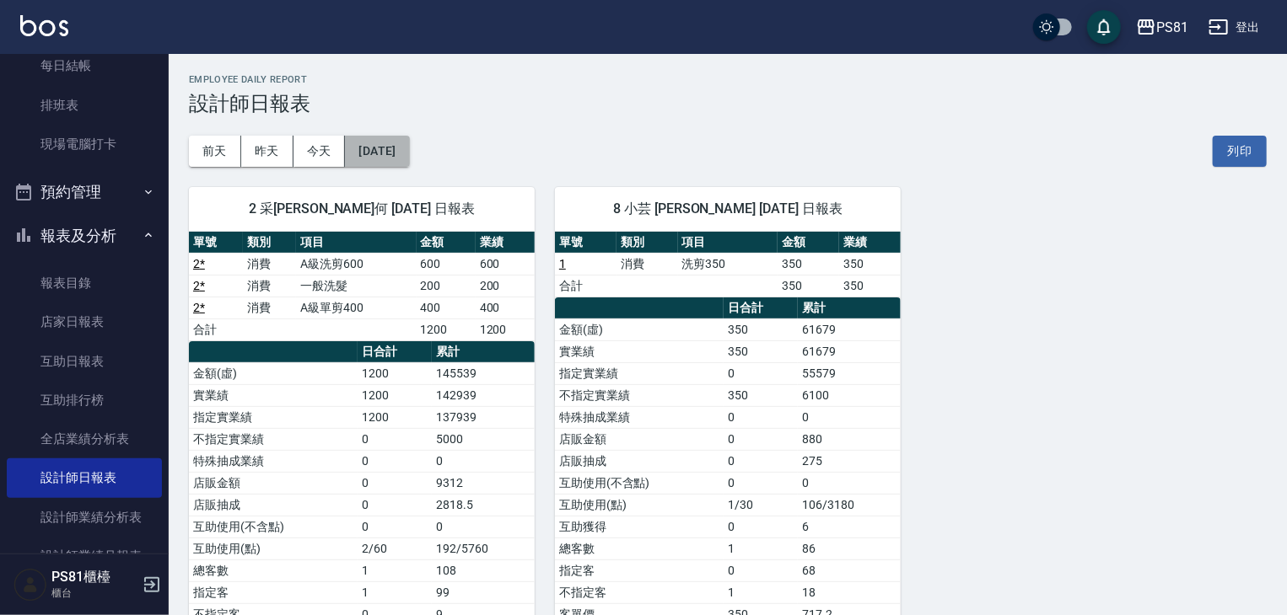
click at [384, 154] on button "[DATE]" at bounding box center [377, 151] width 64 height 31
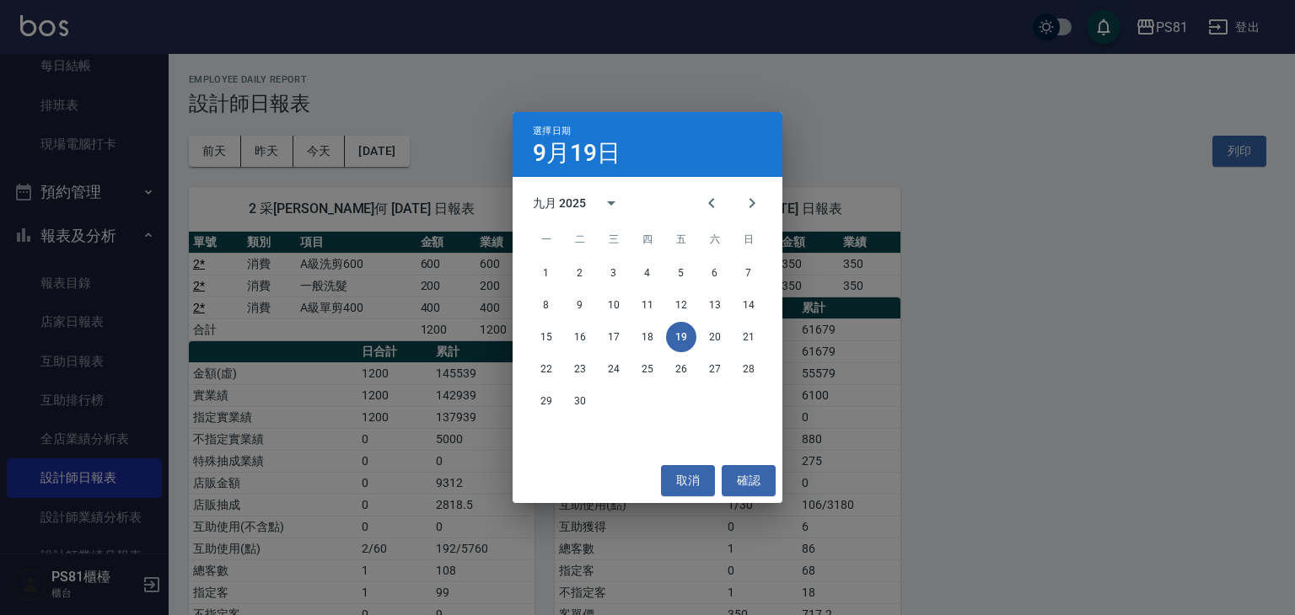
click at [562, 196] on div "九月 2025" at bounding box center [559, 204] width 53 height 18
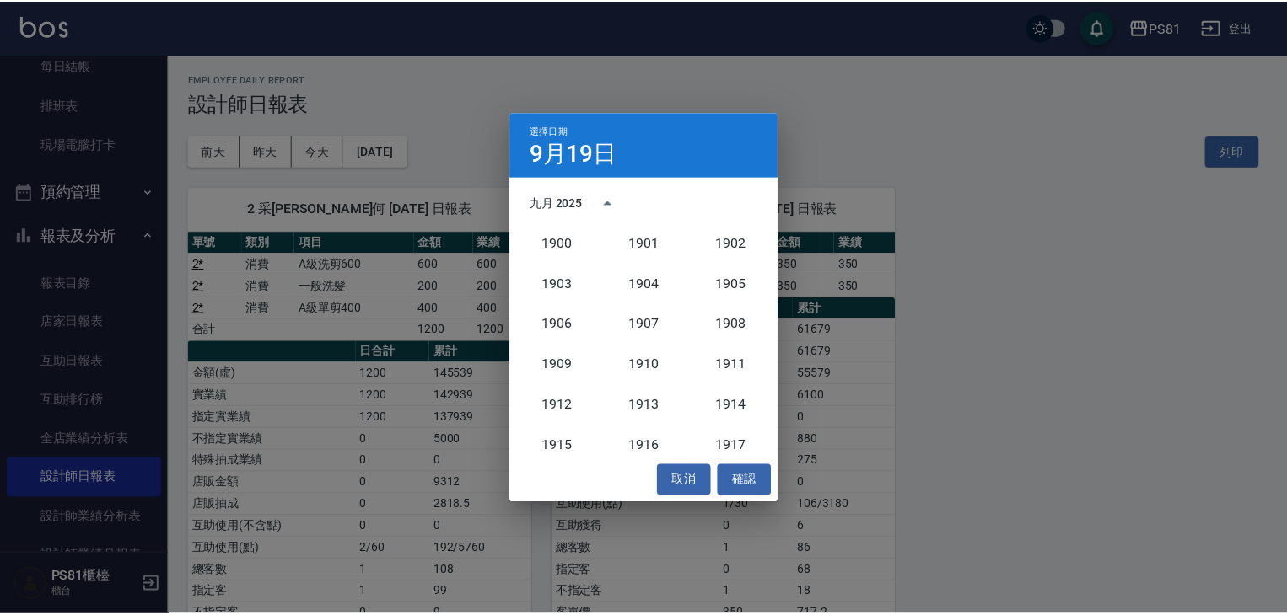
scroll to position [1561, 0]
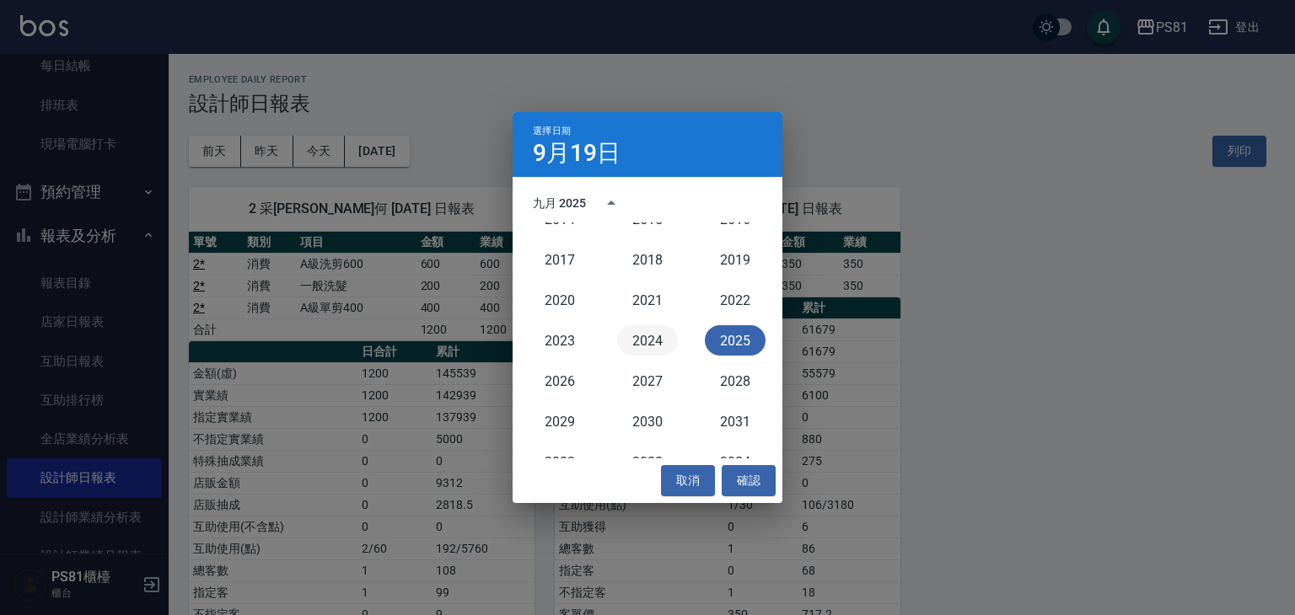
click at [641, 338] on button "2024" at bounding box center [647, 340] width 61 height 30
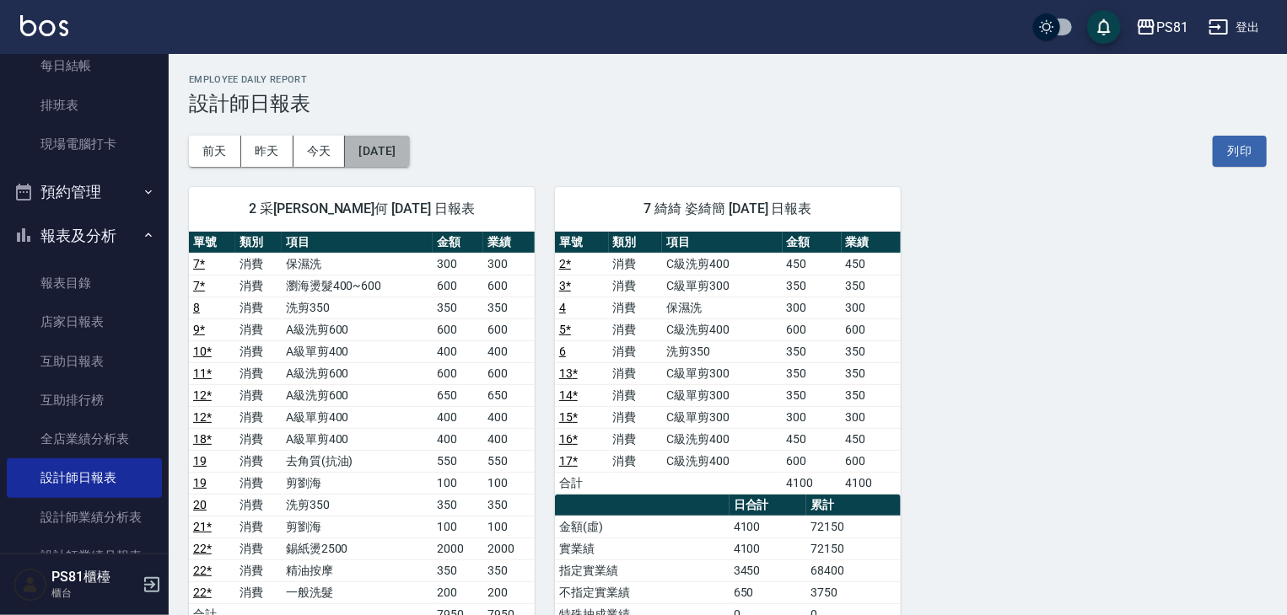
click at [409, 153] on button "[DATE]" at bounding box center [377, 151] width 64 height 31
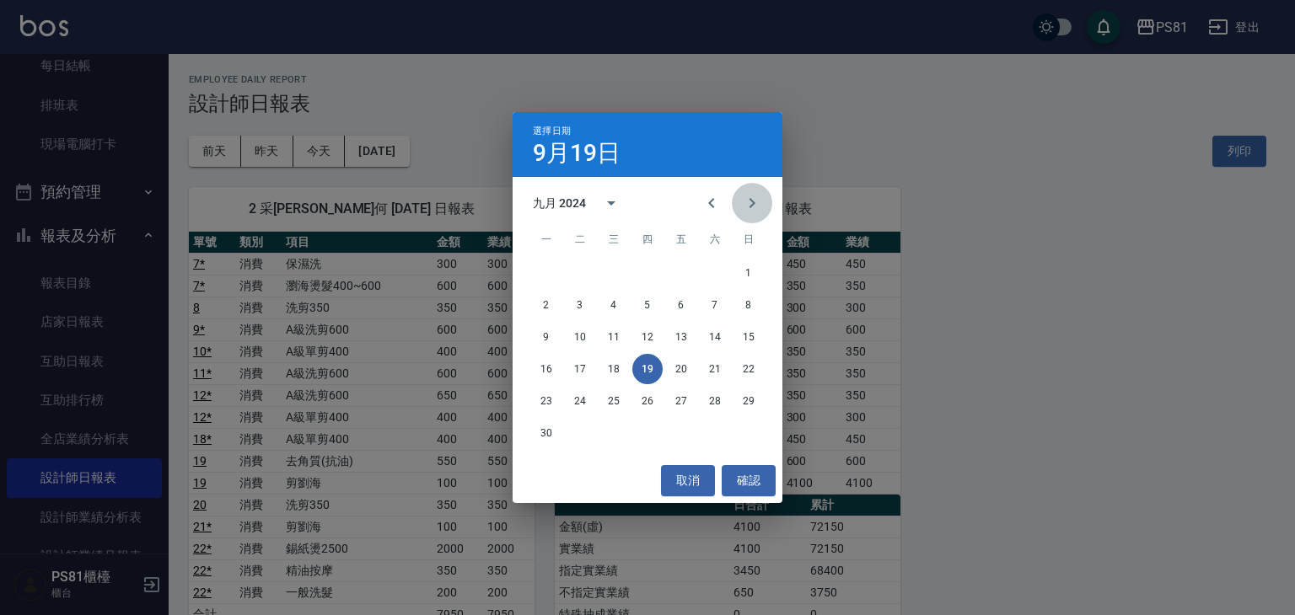
click at [756, 203] on icon "Next month" at bounding box center [752, 203] width 20 height 20
click at [644, 399] on button "31" at bounding box center [647, 401] width 30 height 30
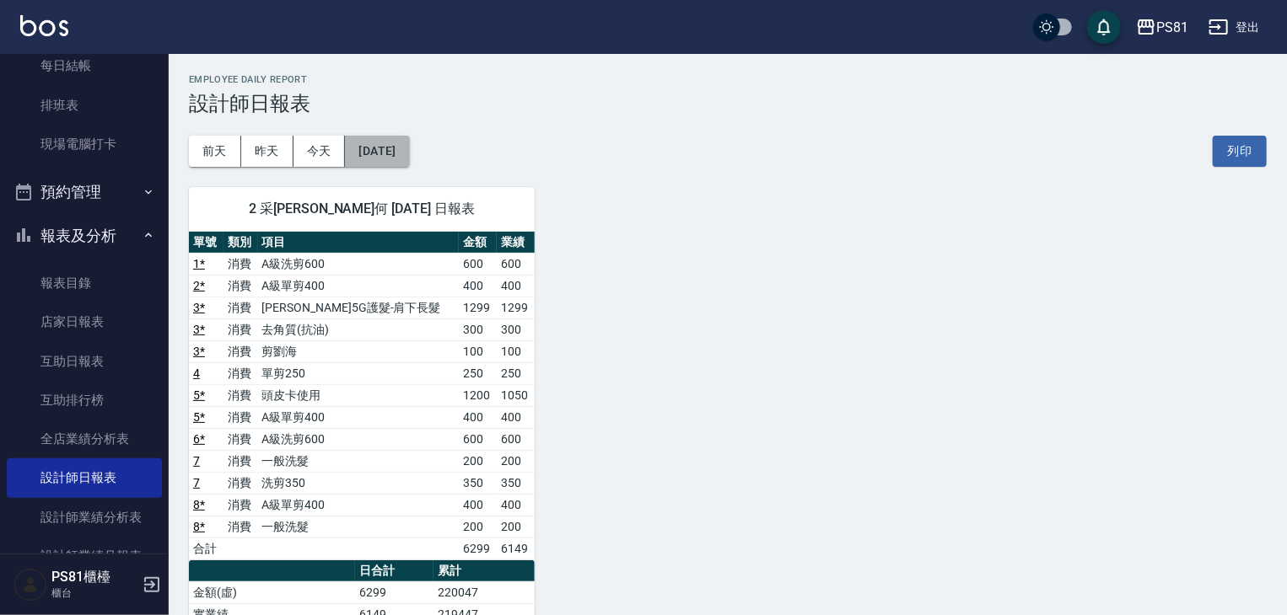
click at [406, 161] on button "[DATE]" at bounding box center [377, 151] width 64 height 31
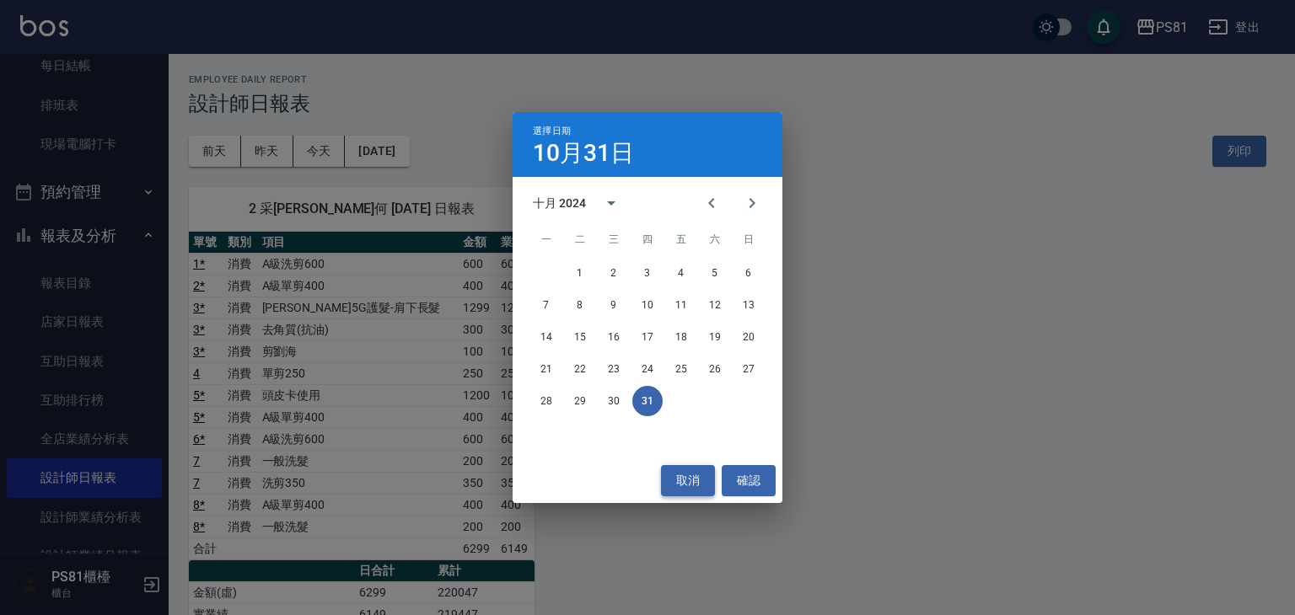
click at [704, 479] on button "取消" at bounding box center [688, 480] width 54 height 31
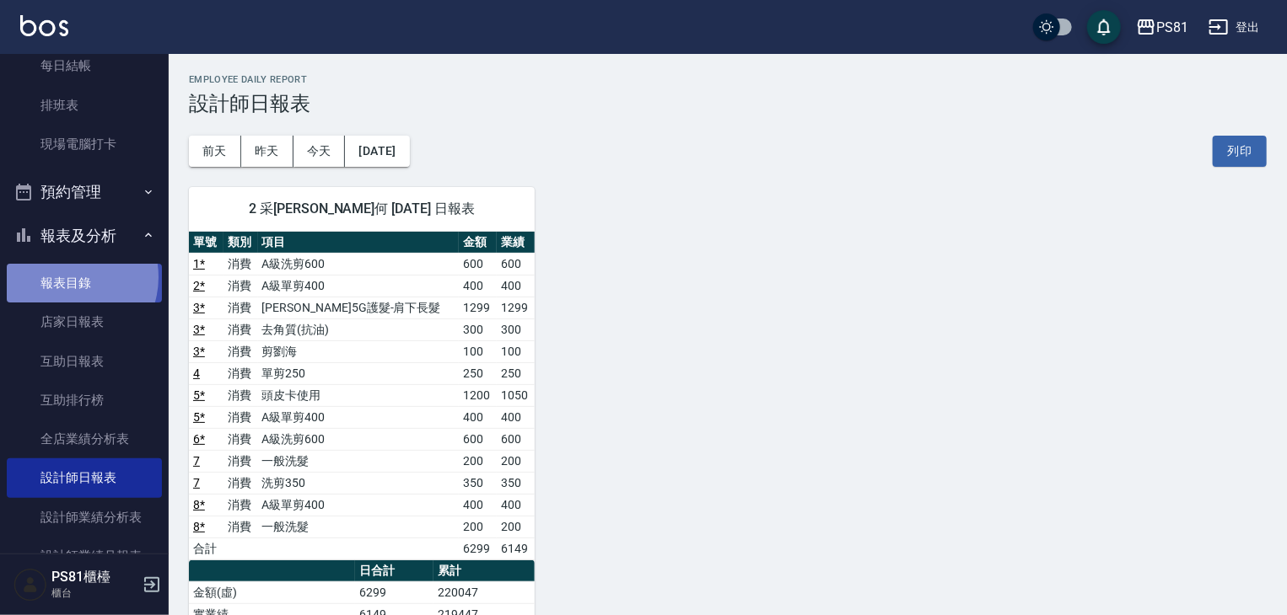
click at [67, 277] on link "報表目錄" at bounding box center [84, 283] width 155 height 39
